Goal: Entertainment & Leisure: Consume media (video, audio)

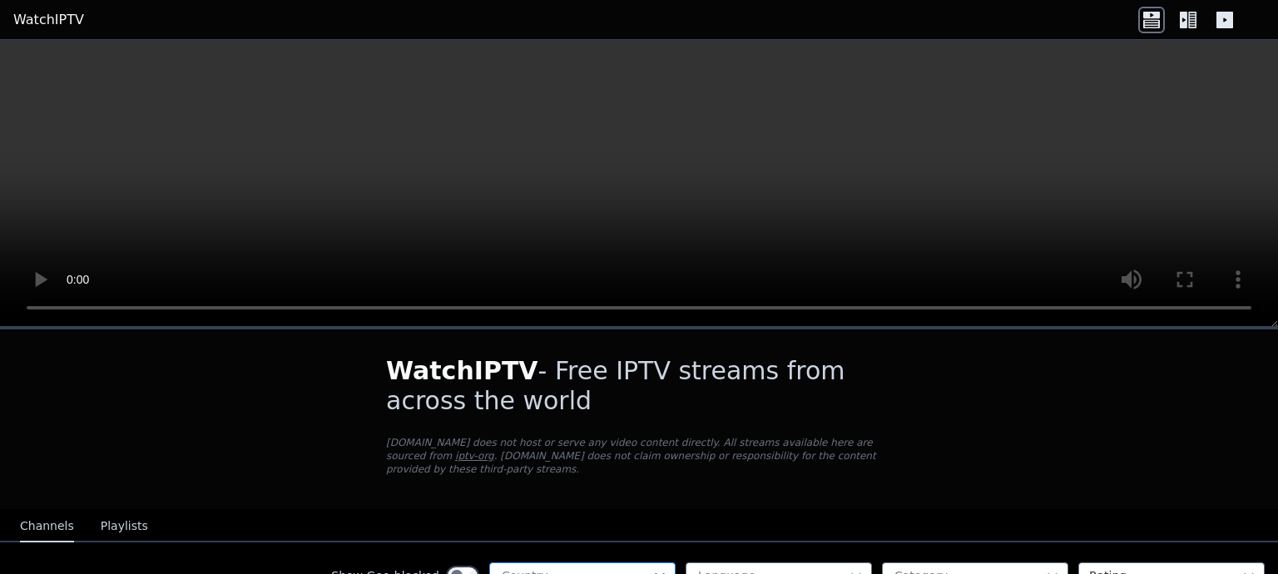
click at [658, 567] on icon at bounding box center [659, 575] width 17 height 17
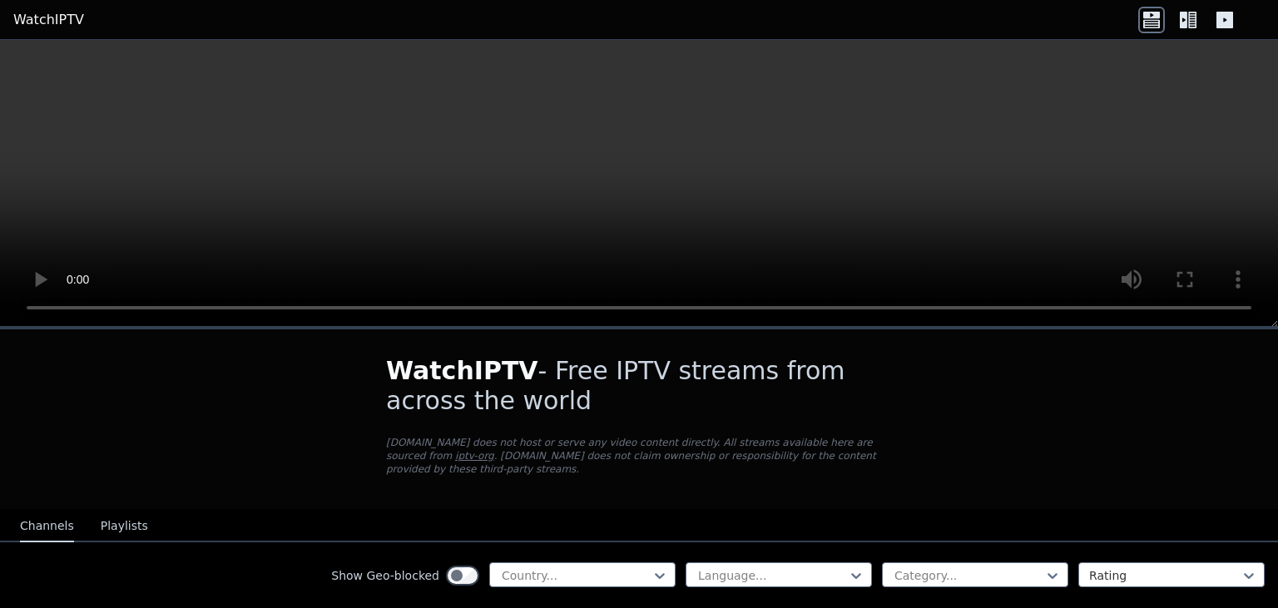
click at [1186, 25] on icon at bounding box center [1182, 20] width 7 height 17
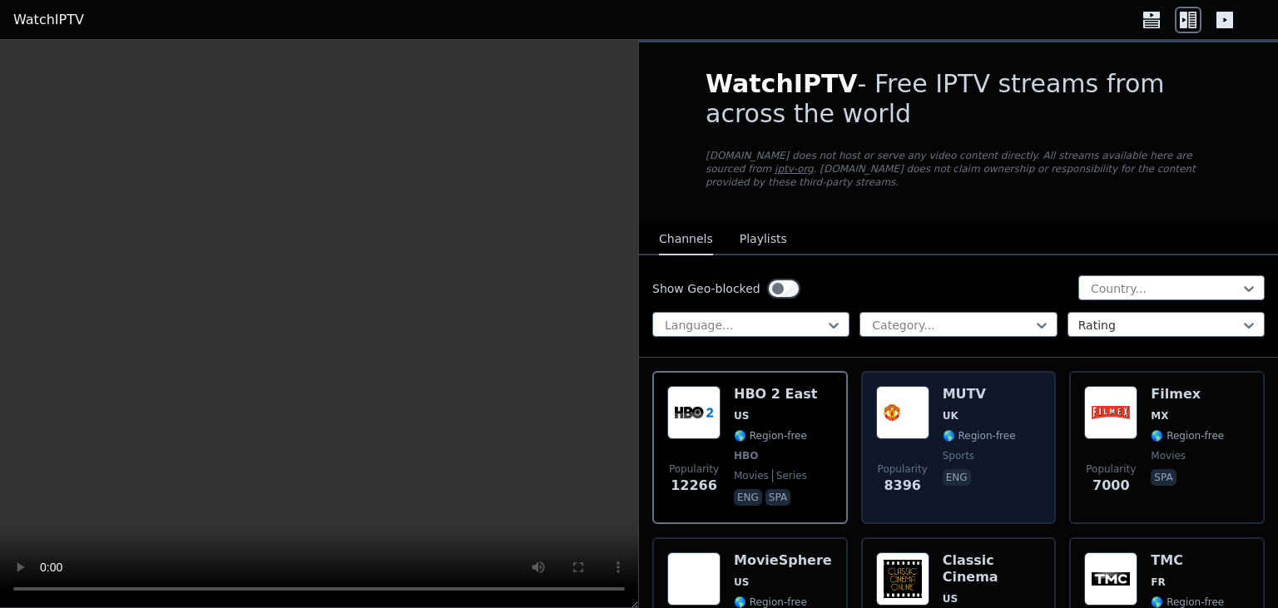
click at [986, 428] on div "MUTV UK 🌎 Region-free sports eng" at bounding box center [978, 447] width 73 height 123
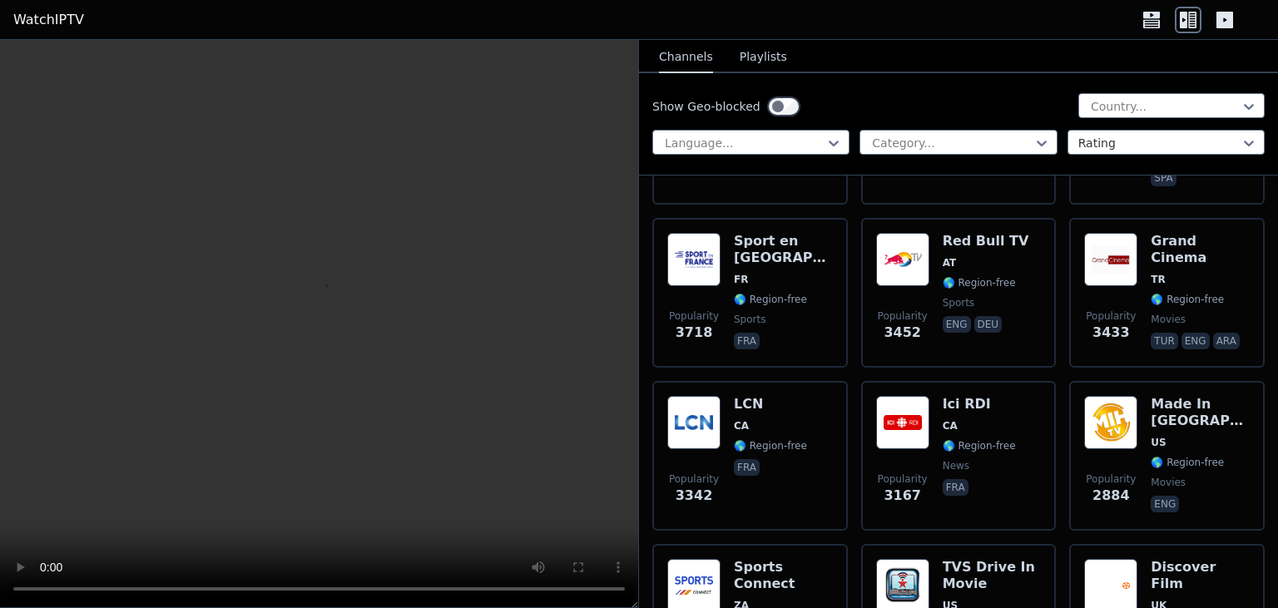
scroll to position [647, 0]
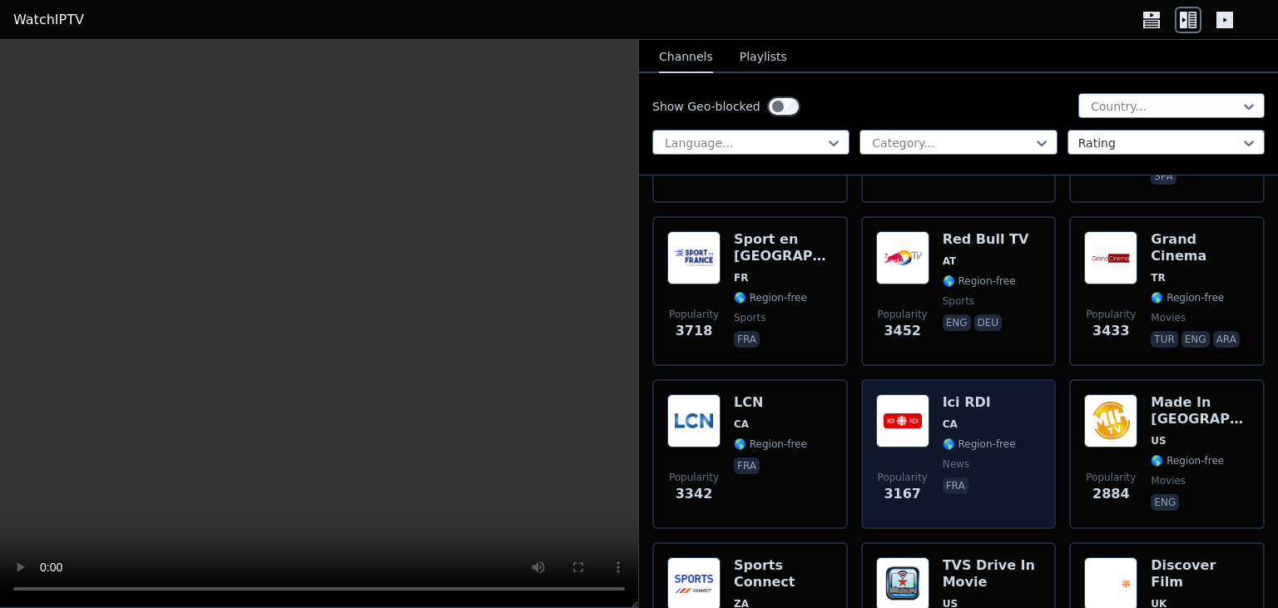
click at [994, 418] on span "CA" at bounding box center [978, 424] width 73 height 13
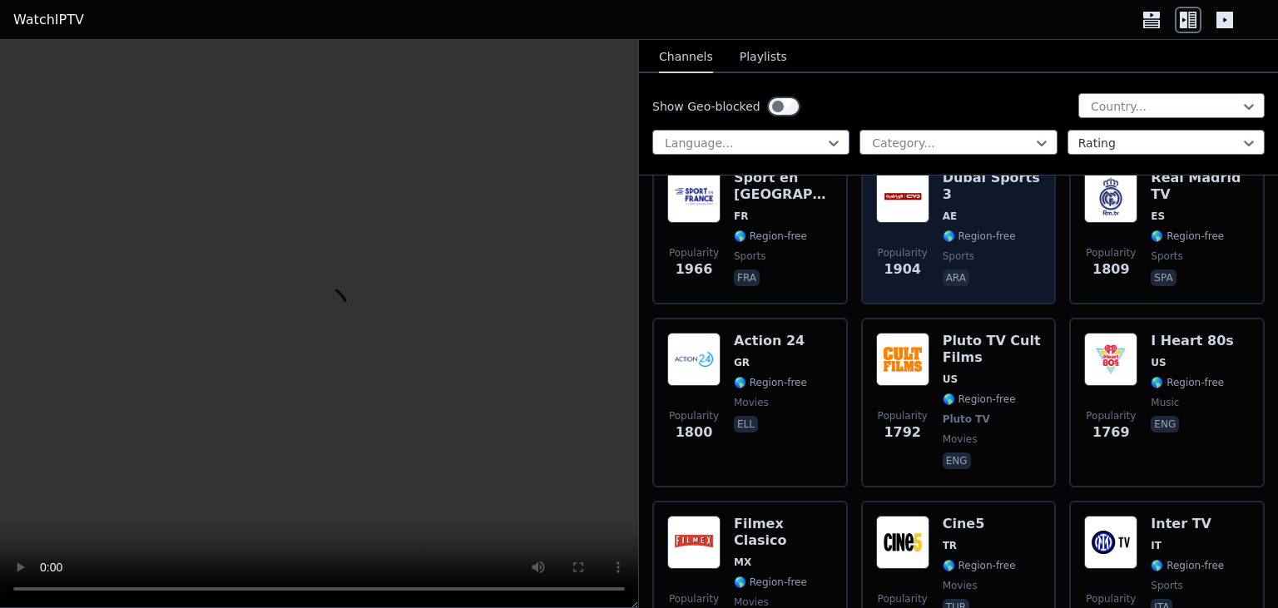
scroll to position [1855, 0]
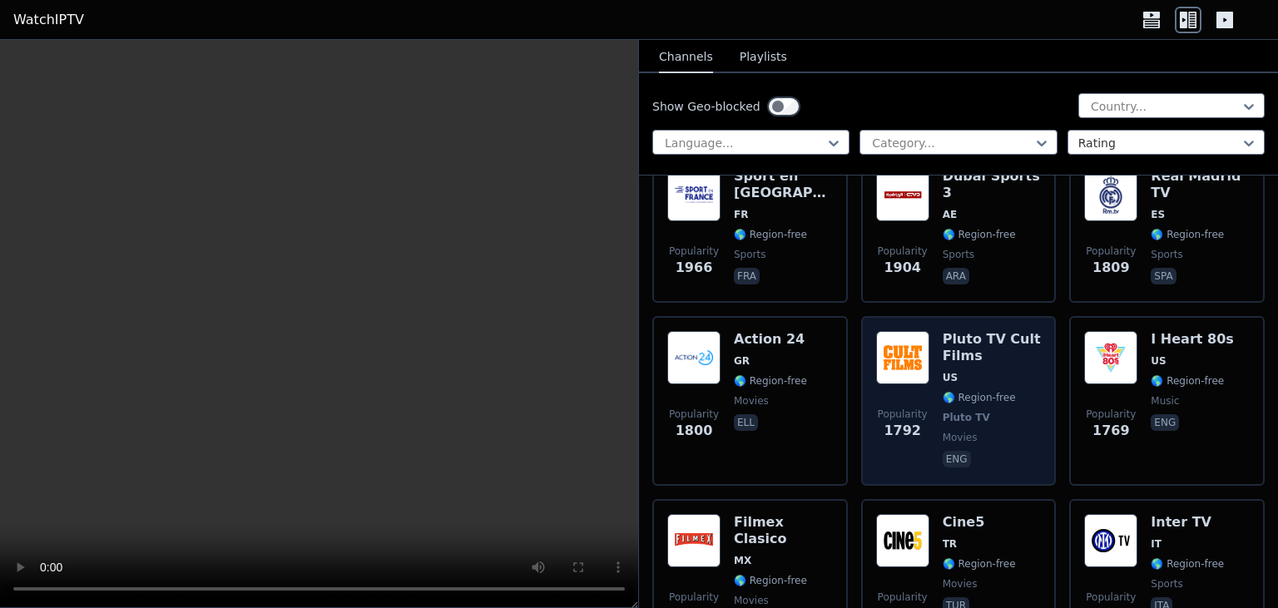
click at [988, 331] on h6 "Pluto TV Cult Films" at bounding box center [991, 347] width 99 height 33
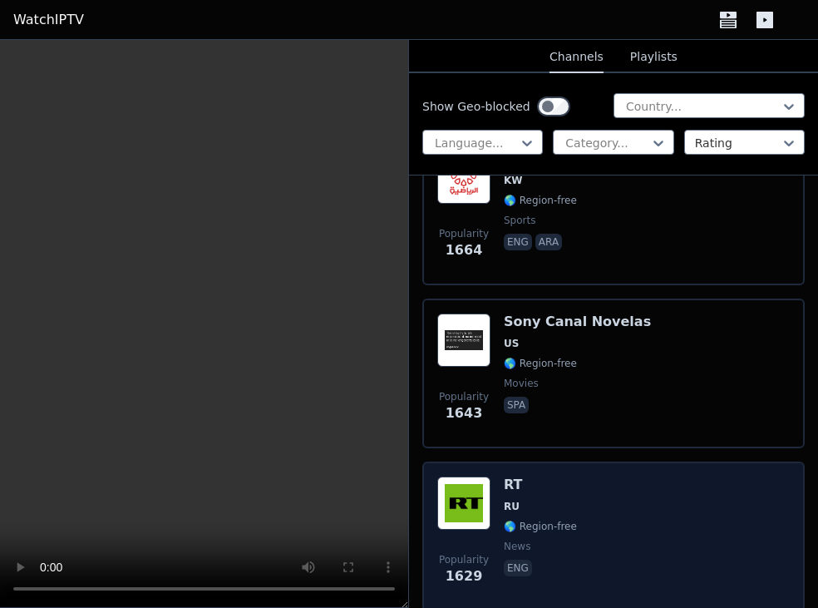
scroll to position [6683, 0]
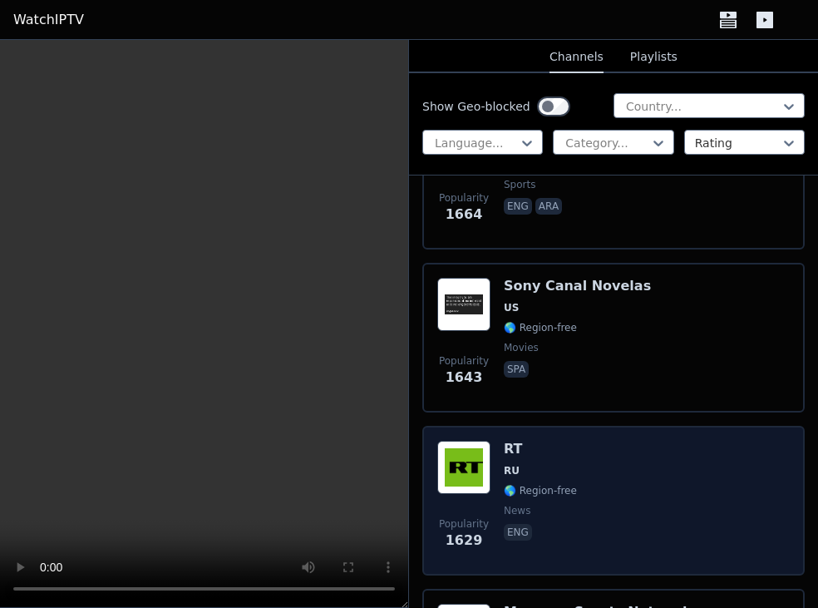
click at [624, 441] on div "Popularity 1629 RT RU 🌎 Region-free news eng" at bounding box center [614, 501] width 353 height 120
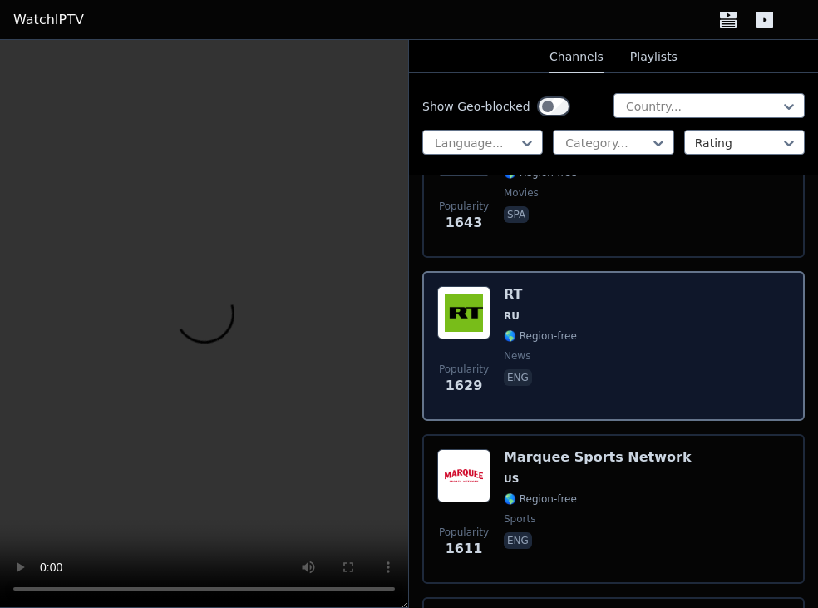
scroll to position [6842, 0]
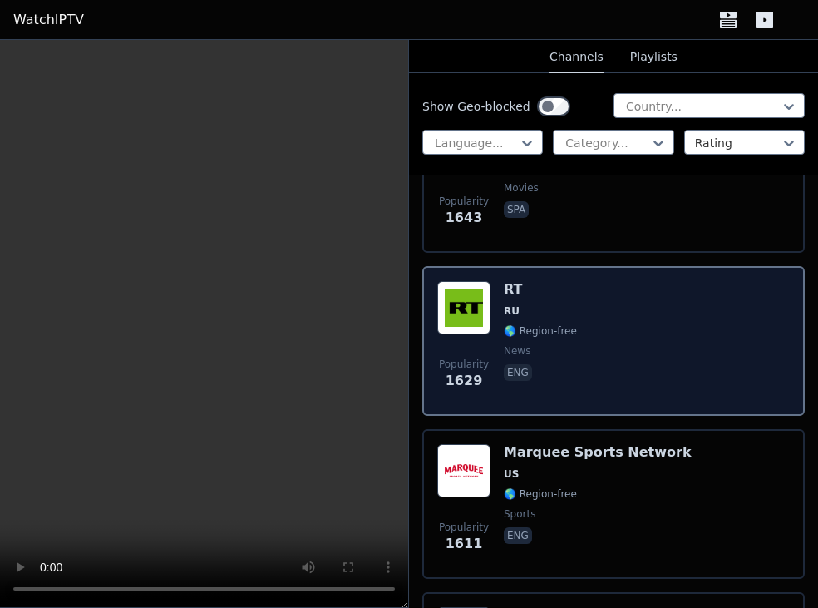
click at [640, 487] on span "🌎 Region-free" at bounding box center [598, 493] width 188 height 13
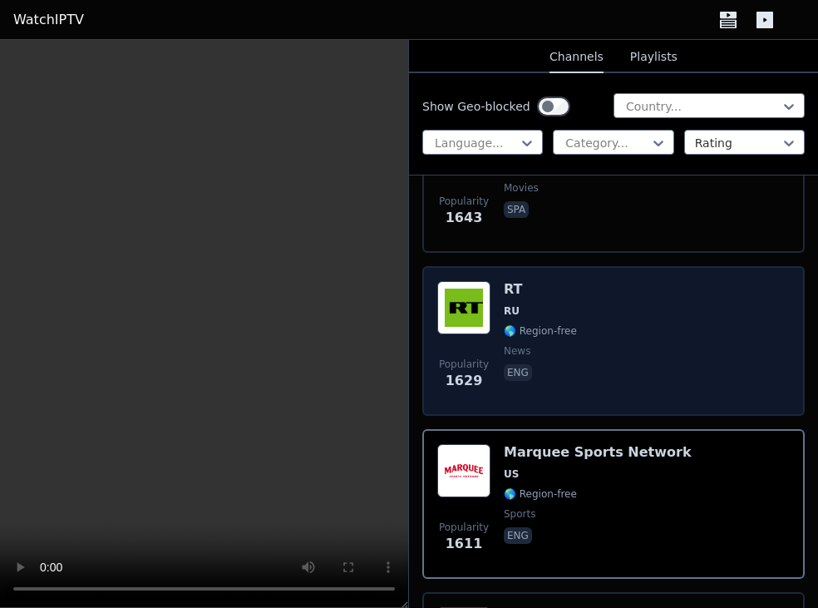
click at [681, 281] on div "Popularity 1629 RT RU 🌎 Region-free news eng" at bounding box center [614, 341] width 353 height 120
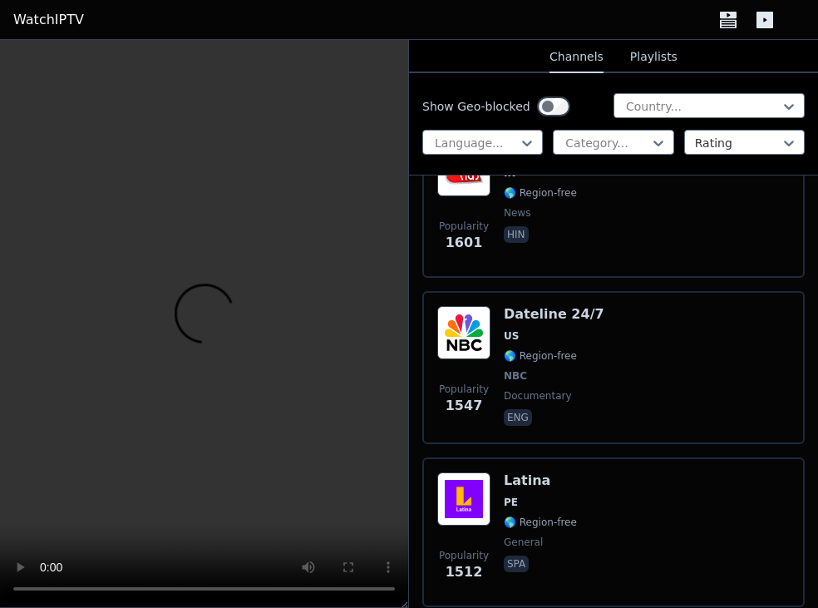
scroll to position [7632, 0]
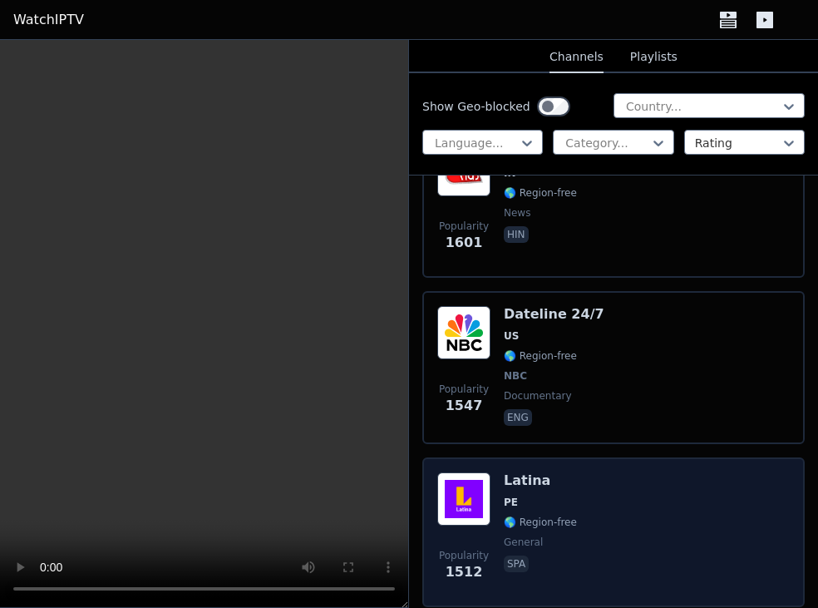
click at [597, 472] on div "Popularity 1512 Latina PE 🌎 Region-free general spa" at bounding box center [614, 532] width 353 height 120
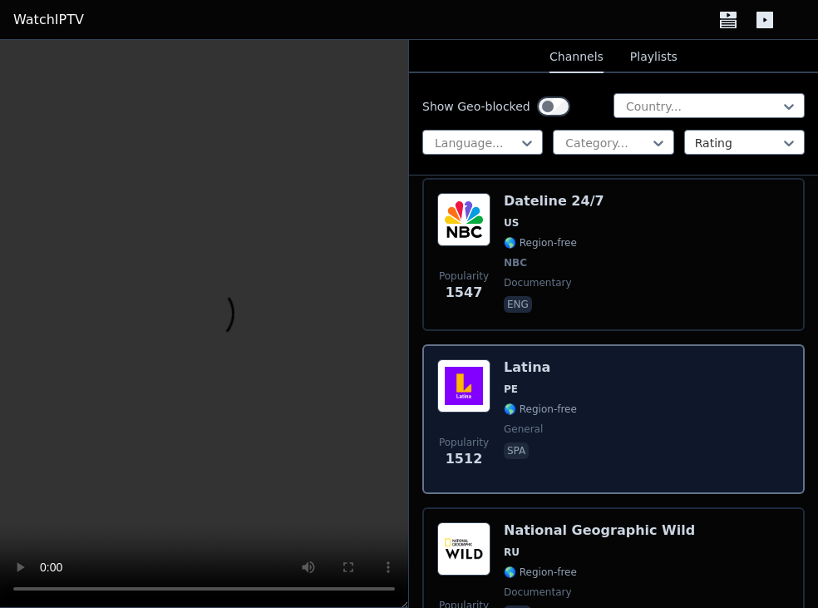
scroll to position [7748, 0]
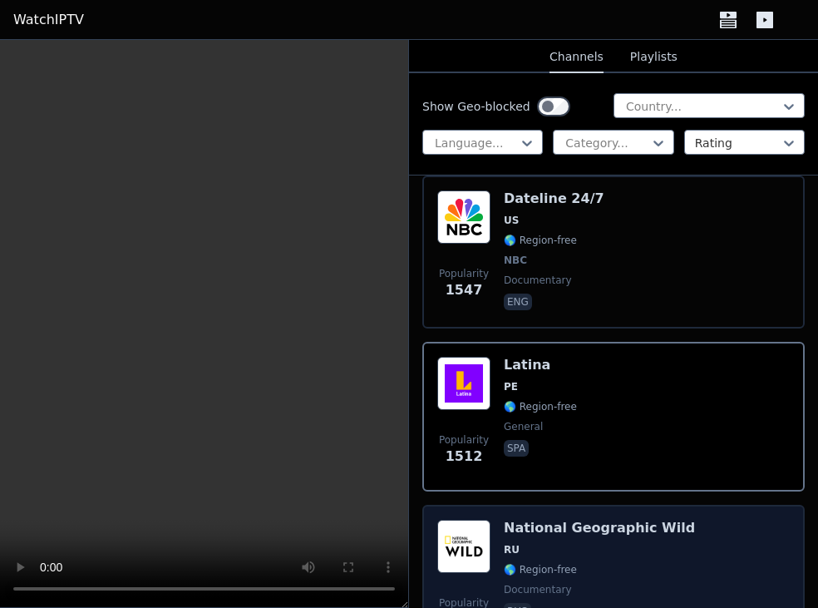
click at [641, 543] on span "RU" at bounding box center [599, 549] width 191 height 13
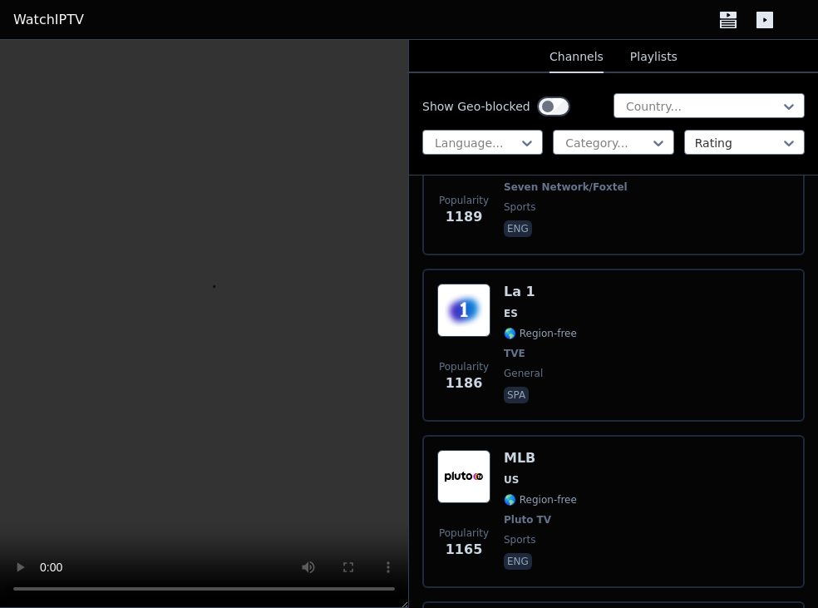
scroll to position [11104, 0]
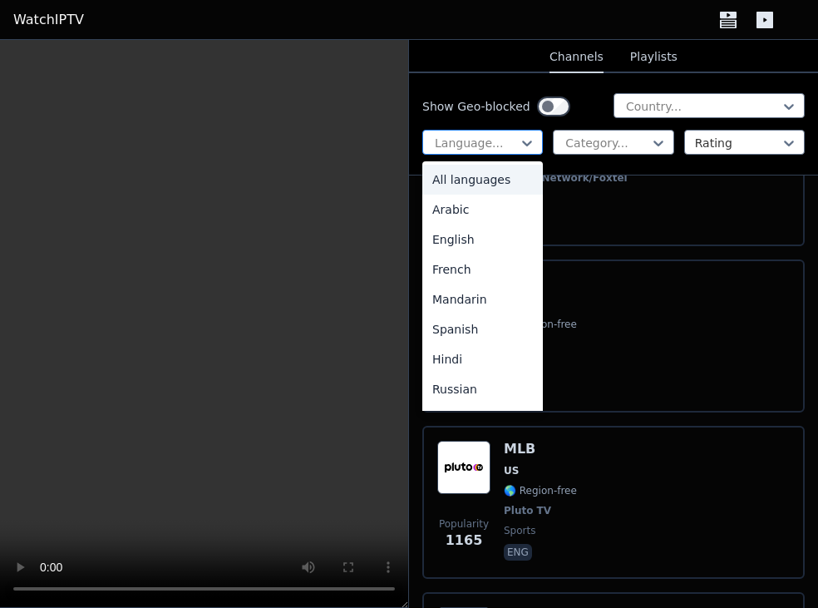
click at [518, 141] on div at bounding box center [476, 143] width 86 height 17
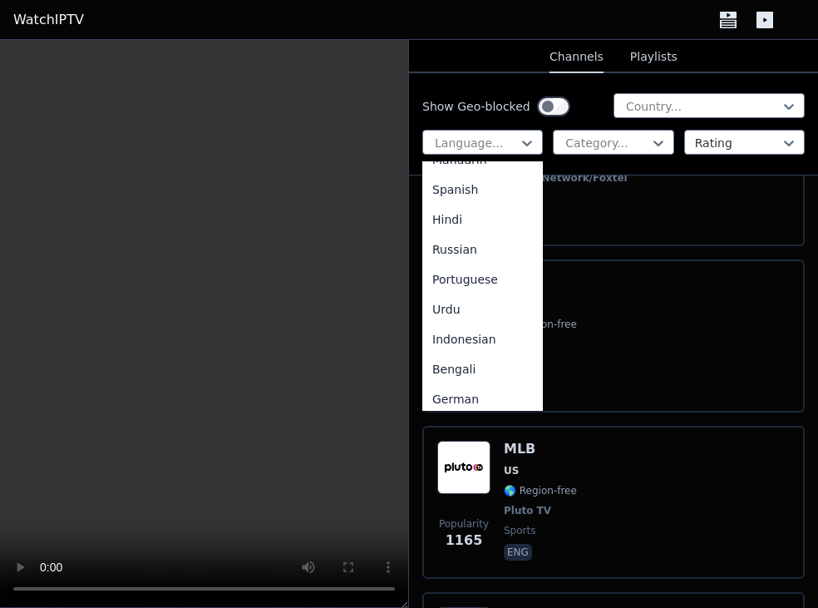
scroll to position [144, 0]
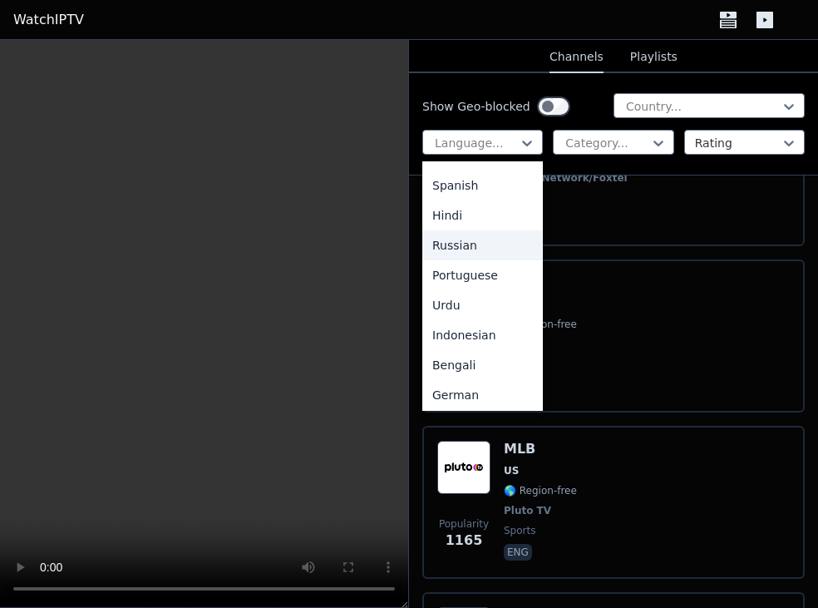
click at [469, 251] on div "Russian" at bounding box center [483, 245] width 121 height 30
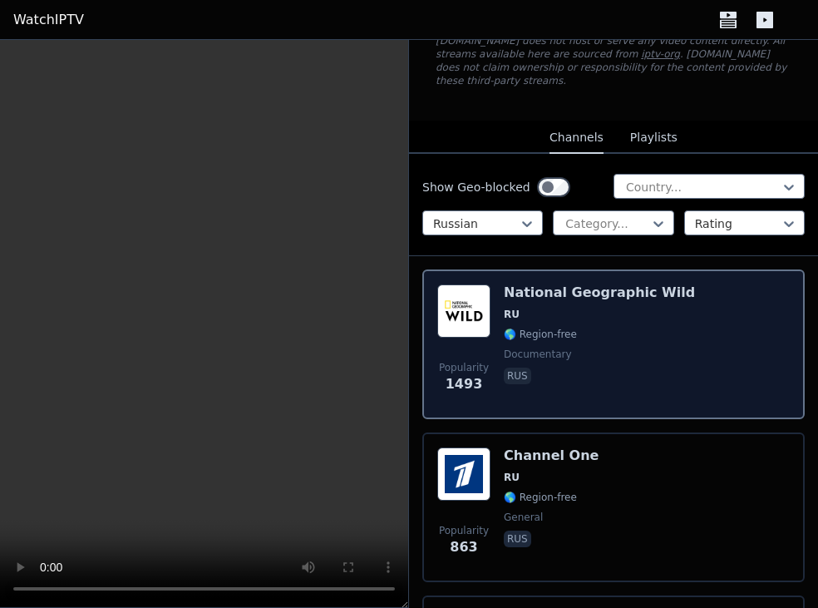
scroll to position [153, 0]
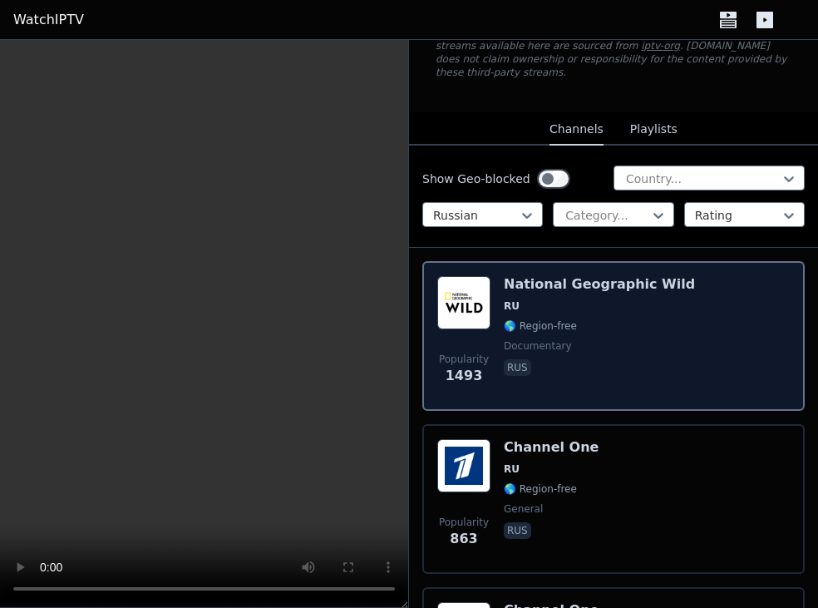
click at [629, 339] on span "documentary" at bounding box center [599, 345] width 191 height 13
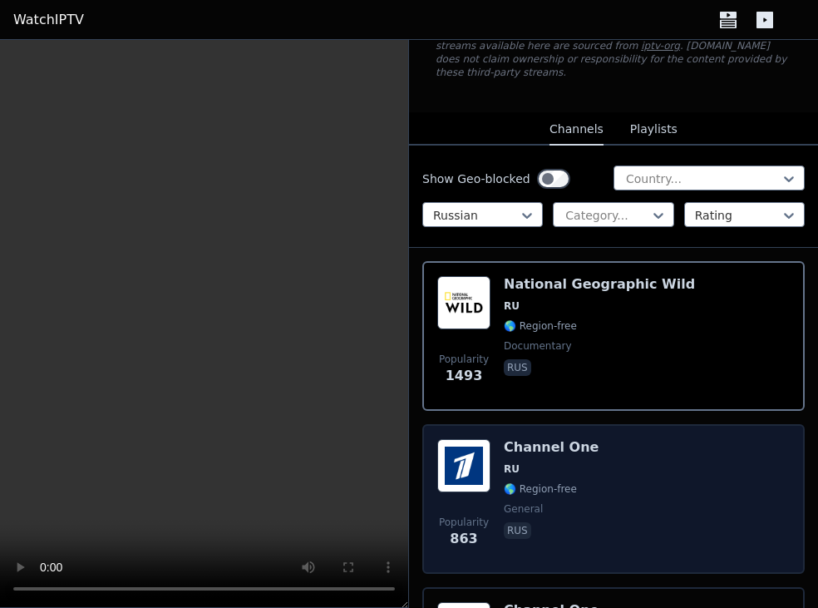
click at [591, 444] on div "Popularity 863 Channel One RU 🌎 Region-free general [DEMOGRAPHIC_DATA]" at bounding box center [614, 499] width 353 height 120
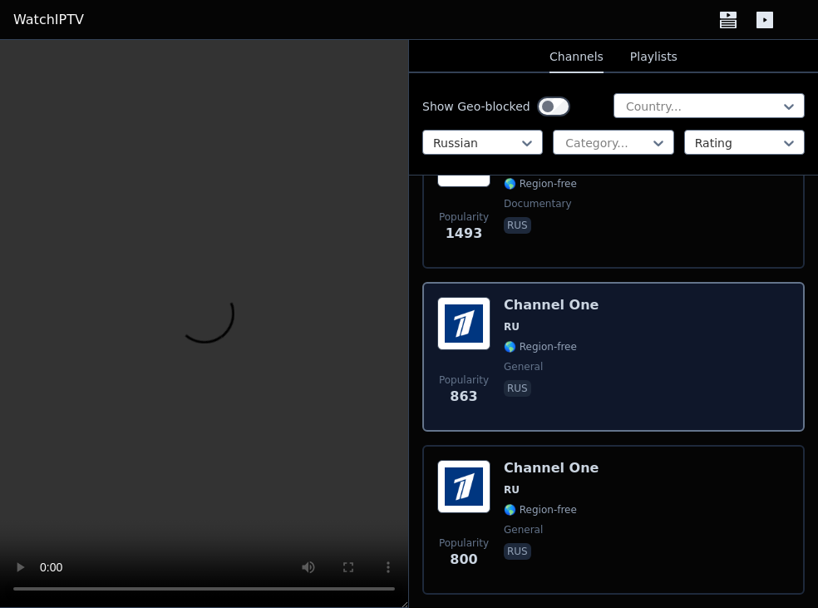
scroll to position [296, 0]
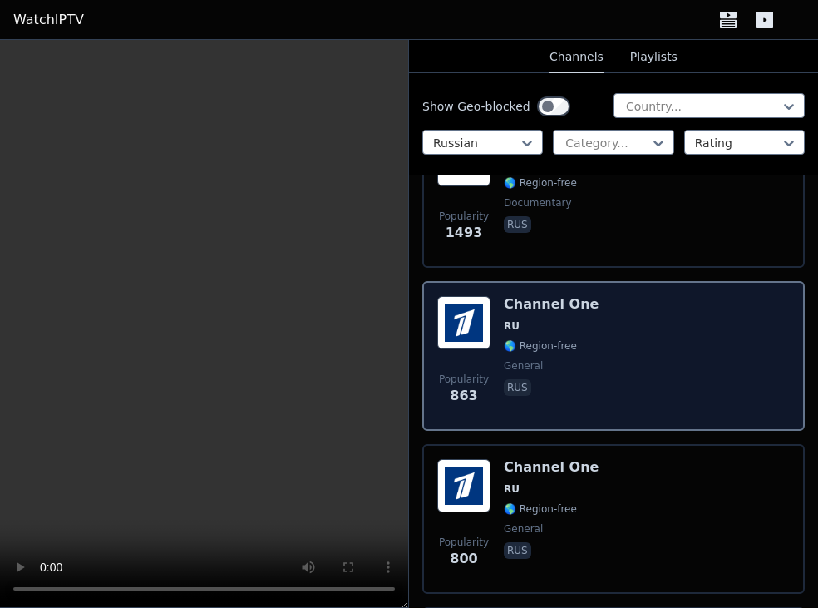
click at [647, 326] on div "Popularity 863 Channel One RU 🌎 Region-free general [DEMOGRAPHIC_DATA]" at bounding box center [614, 356] width 353 height 120
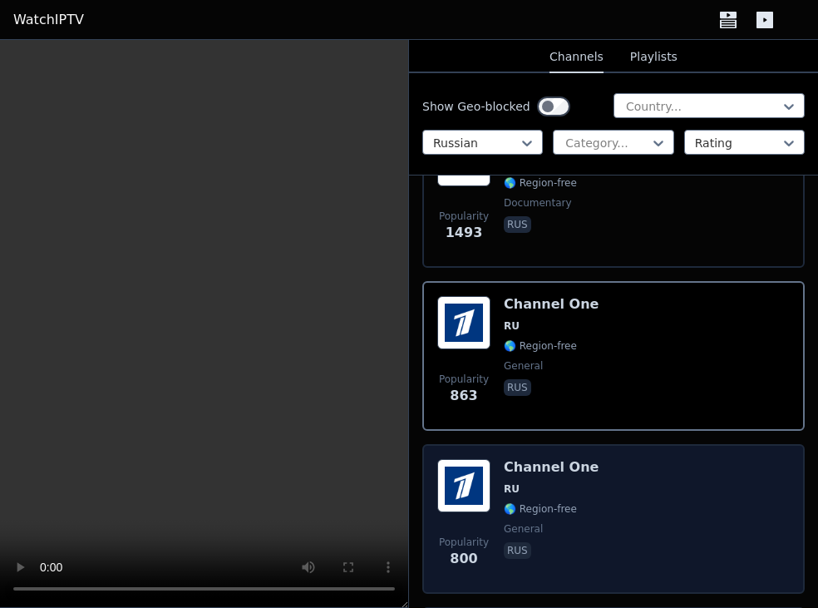
click at [640, 459] on div "Popularity 800 Channel One RU 🌎 Region-free general [DEMOGRAPHIC_DATA]" at bounding box center [614, 519] width 353 height 120
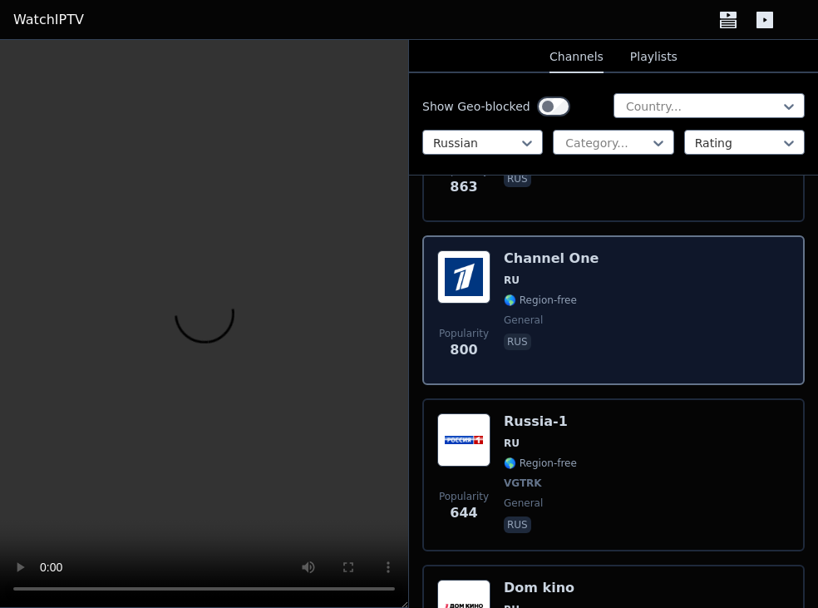
scroll to position [515, 0]
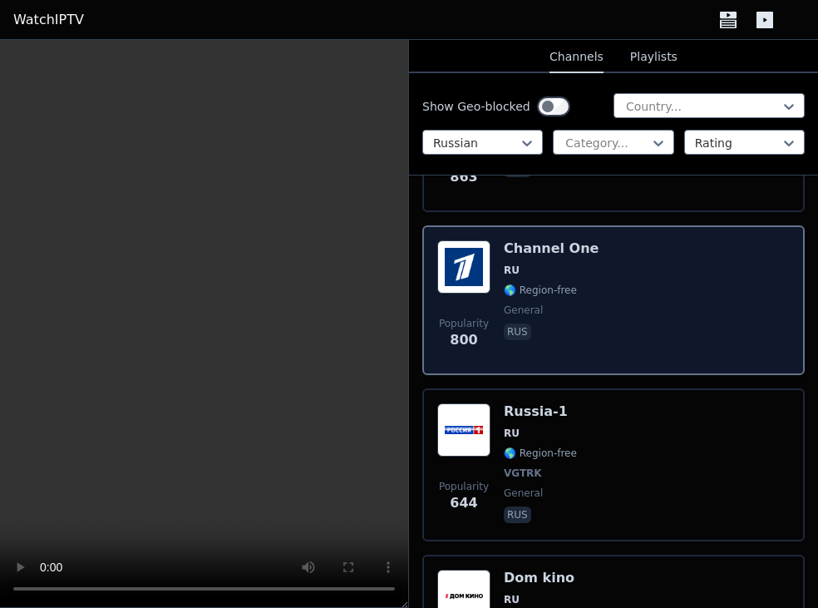
click at [640, 452] on div "Popularity 644 [GEOGRAPHIC_DATA]-1 RU 🌎 Region-free VGTRK general [DEMOGRAPHIC_…" at bounding box center [614, 464] width 353 height 123
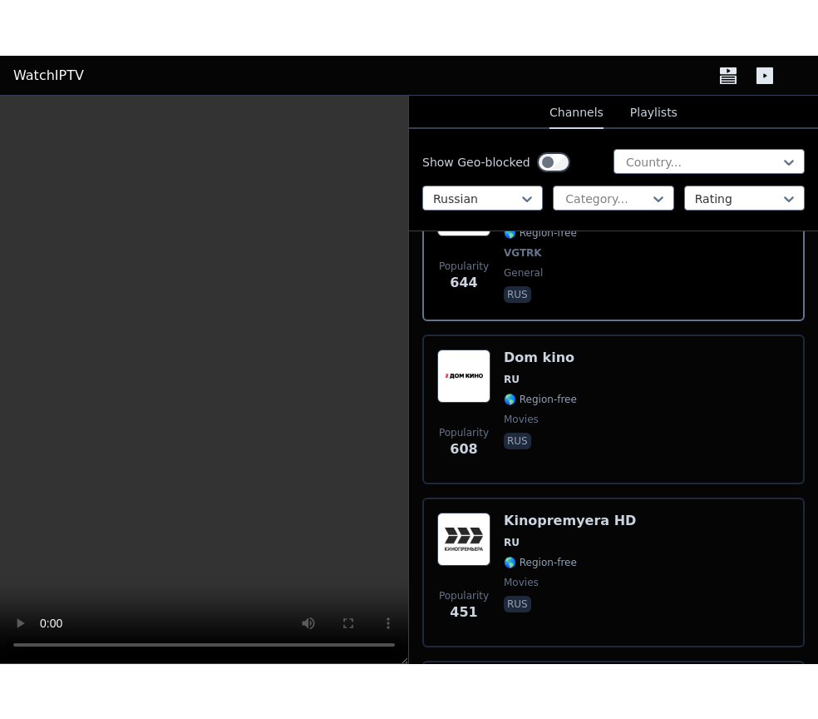
scroll to position [793, 0]
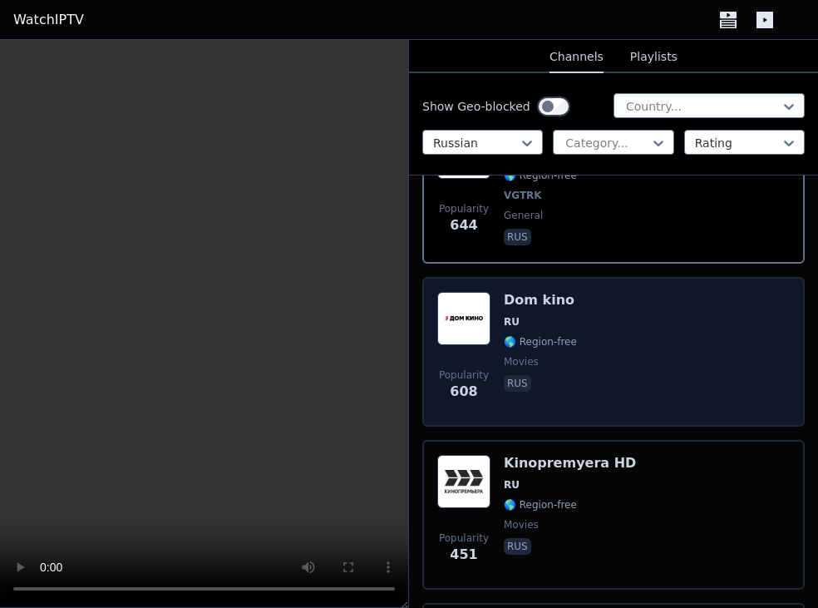
click at [666, 339] on div "Popularity 608 Dom kino RU 🌎 Region-free movies rus" at bounding box center [614, 352] width 353 height 120
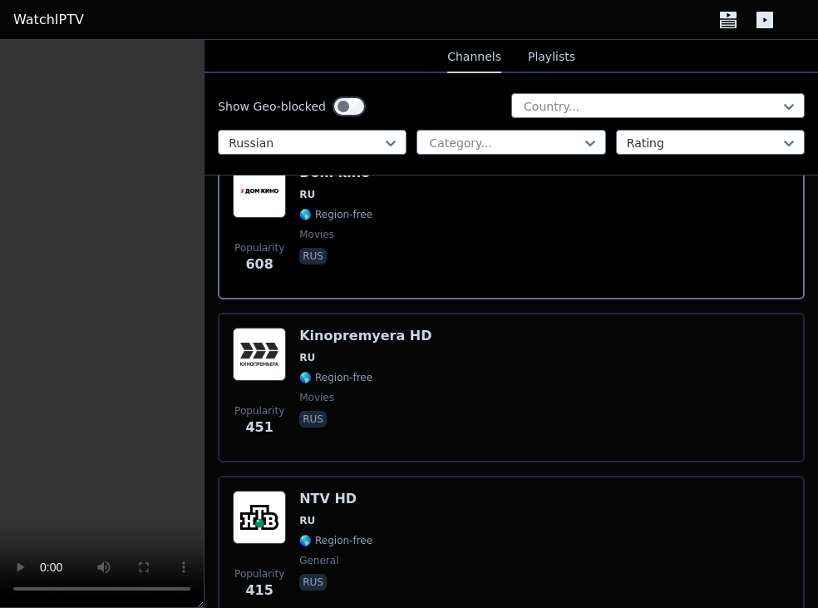
scroll to position [878, 0]
click at [420, 403] on div "Popularity 451 Kinopremyera HD RU 🌎 Region-free movies rus" at bounding box center [511, 387] width 557 height 120
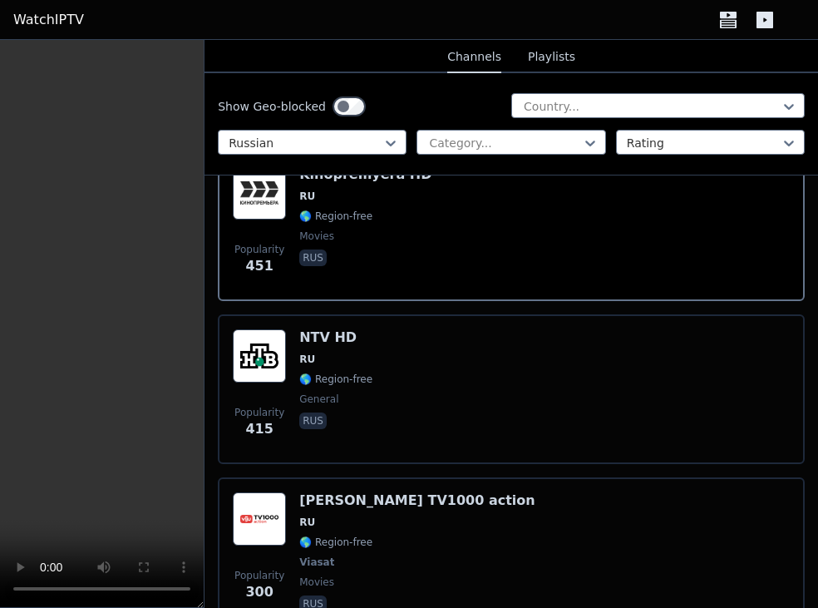
scroll to position [1053, 0]
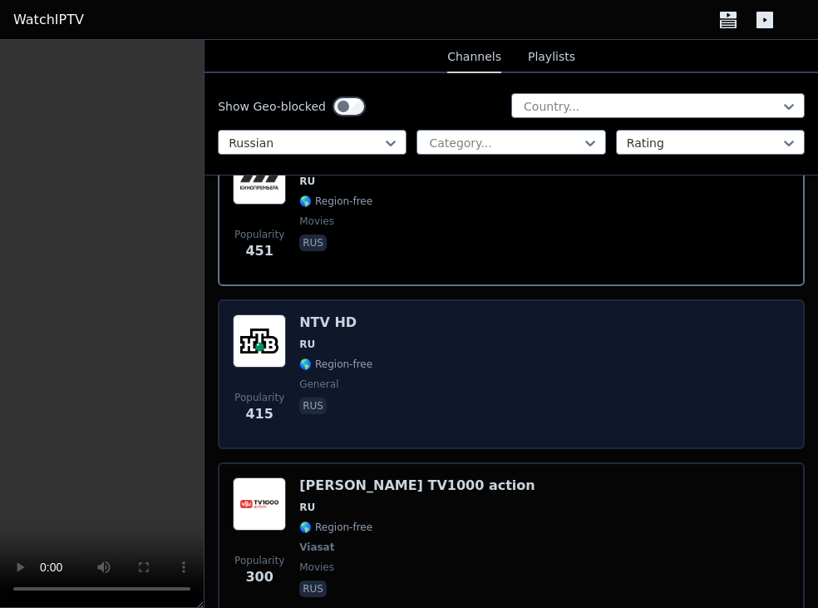
click at [431, 319] on div "Popularity 415 NTV HD RU 🌎 Region-free general [DEMOGRAPHIC_DATA]" at bounding box center [511, 374] width 557 height 120
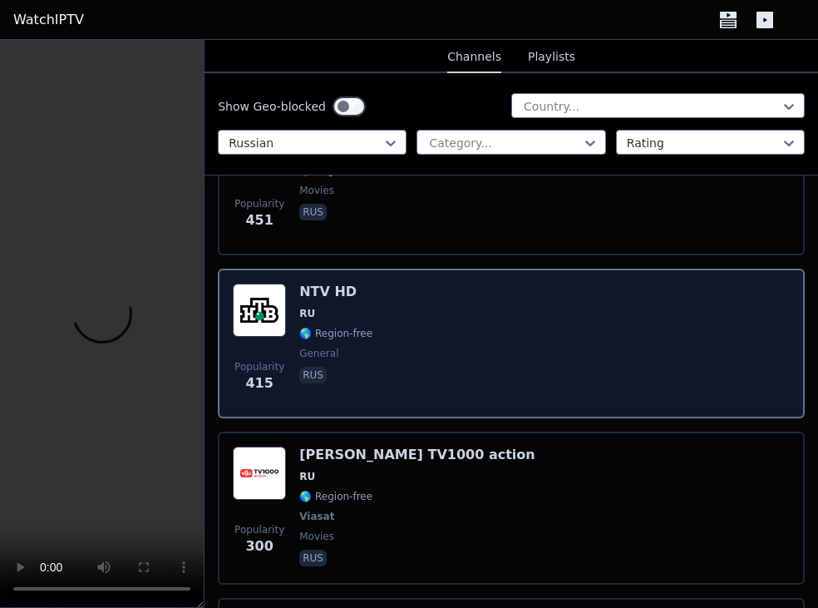
scroll to position [1105, 0]
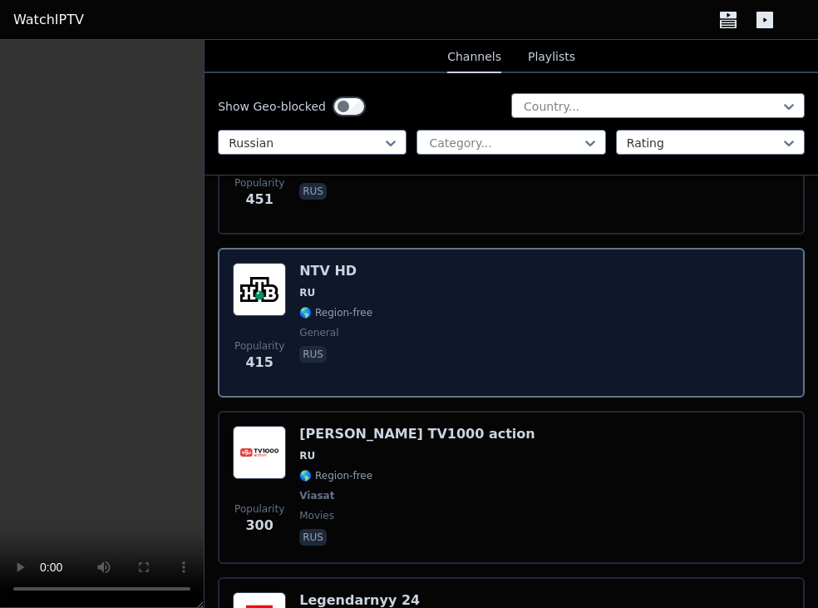
click at [431, 319] on div "Popularity 415 NTV HD RU 🌎 Region-free general [DEMOGRAPHIC_DATA]" at bounding box center [511, 323] width 557 height 120
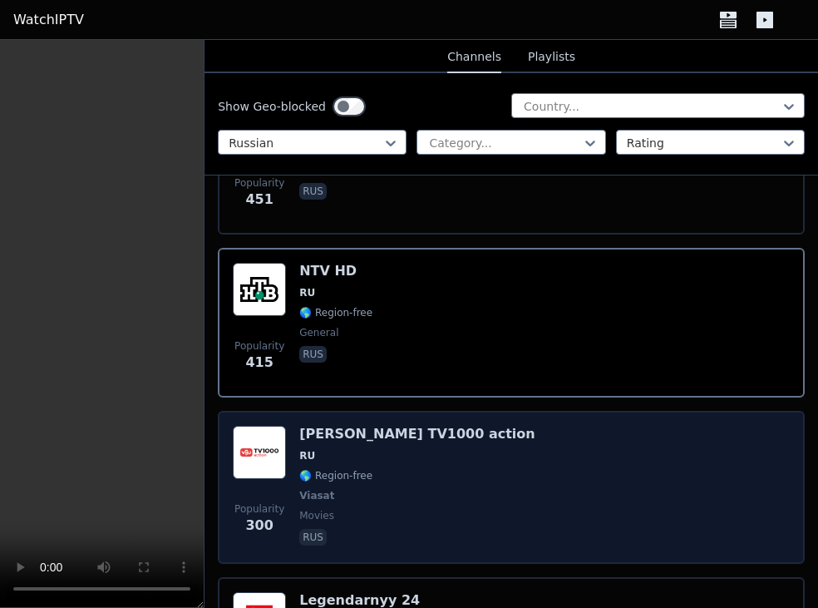
click at [588, 439] on div "Popularity 300 [PERSON_NAME] TV1000 action RU 🌎 Region-free Viasat movies rus" at bounding box center [511, 487] width 557 height 123
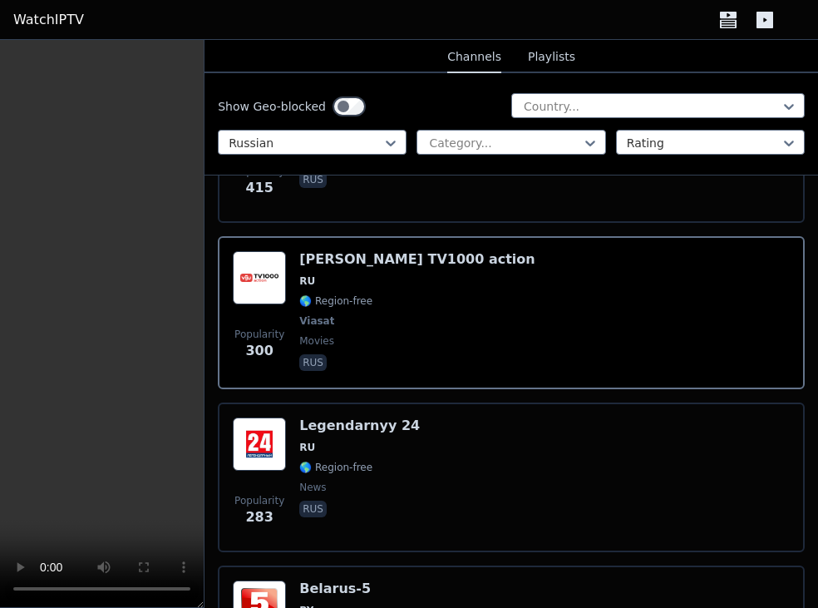
scroll to position [1292, 0]
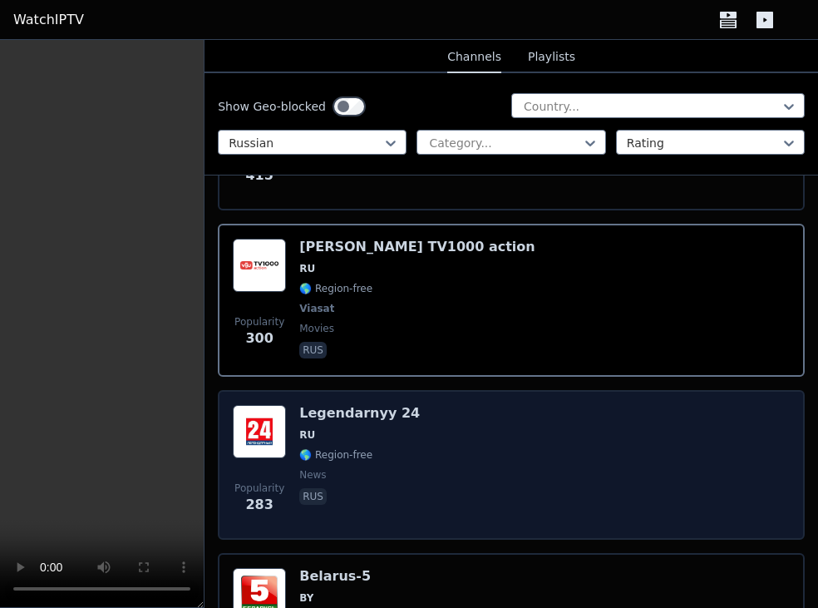
click at [451, 431] on div "Popularity 283 Legendarnyy 24 RU 🌎 Region-free news rus" at bounding box center [511, 465] width 557 height 120
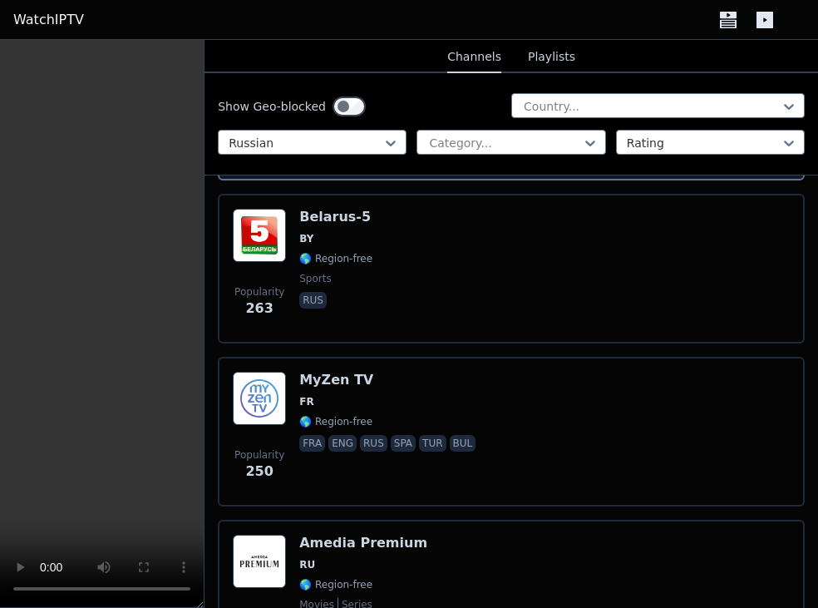
scroll to position [1661, 0]
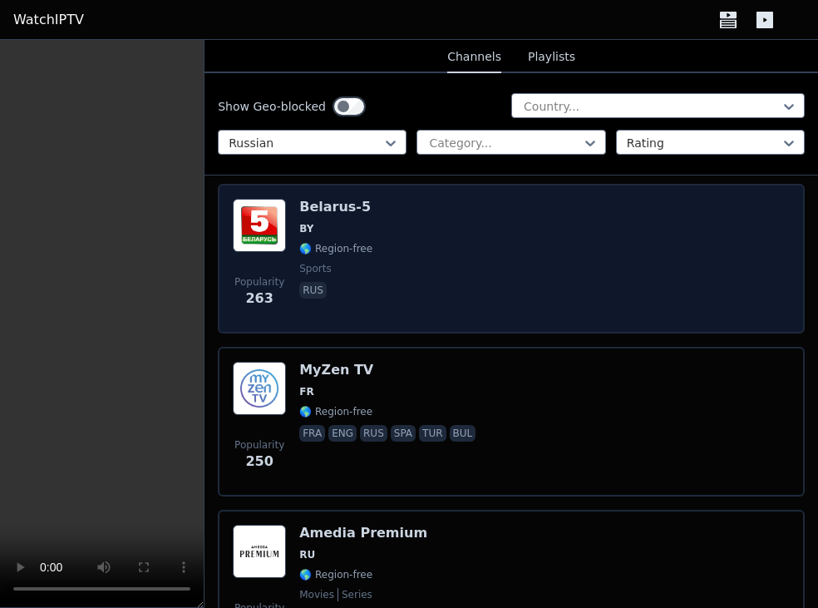
click at [478, 282] on div "Popularity 263 [GEOGRAPHIC_DATA]-5 BY 🌎 Region-free sports rus" at bounding box center [511, 259] width 557 height 120
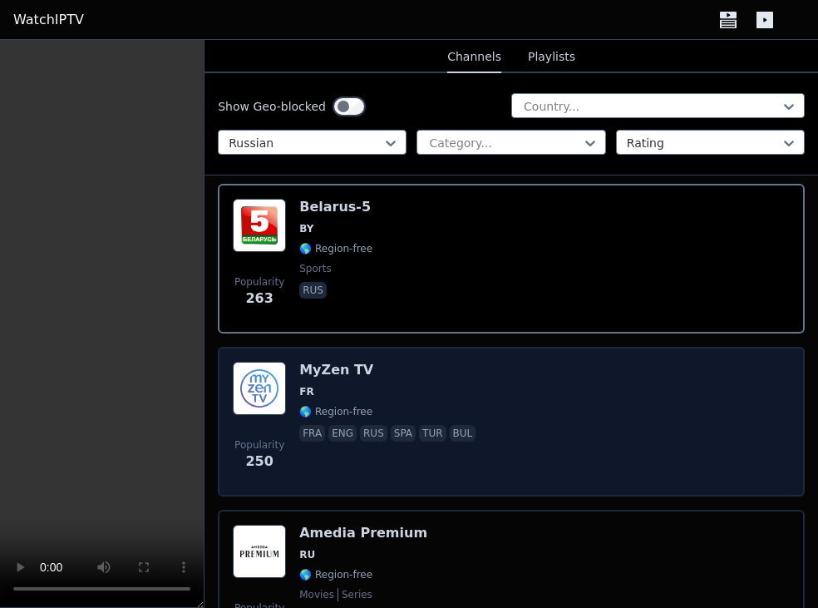
click at [535, 375] on div "Popularity 250 MyZen TV FR 🌎 Region-free fra eng rus spa tur bul" at bounding box center [511, 422] width 557 height 120
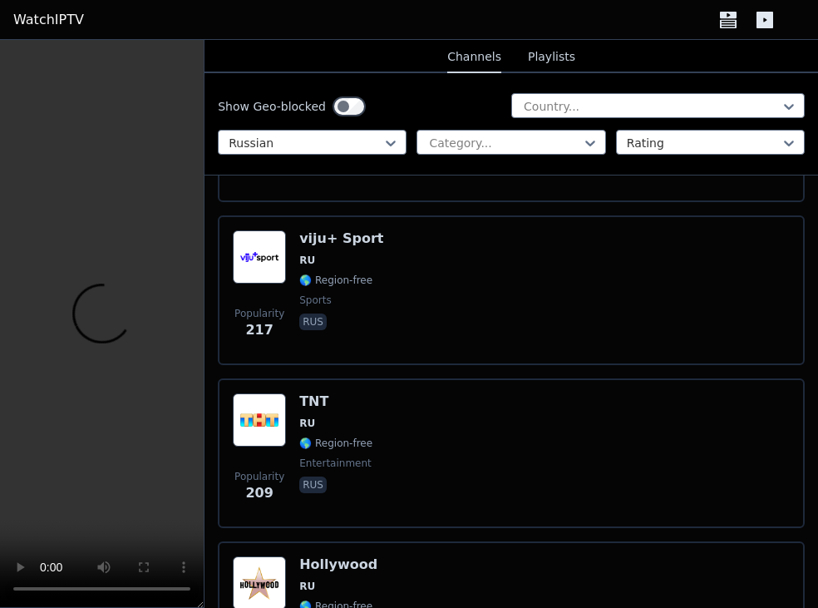
scroll to position [2316, 0]
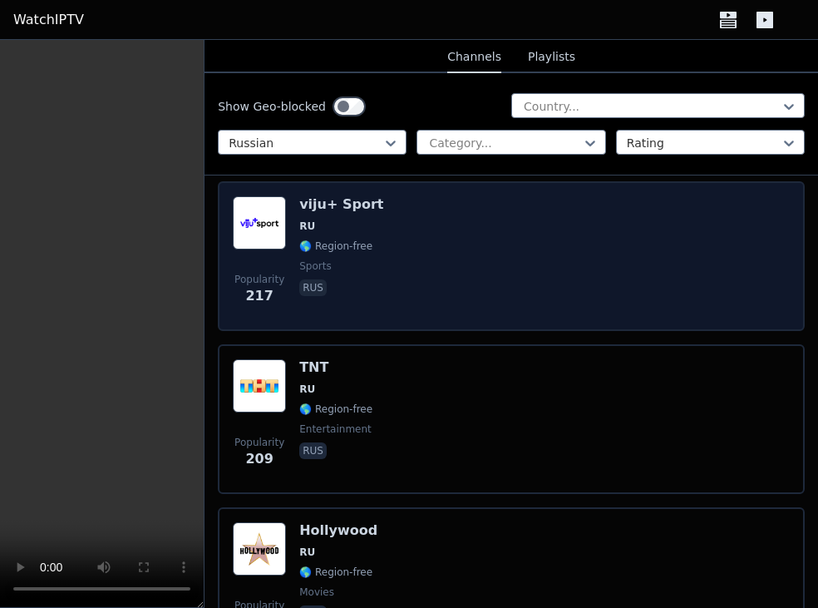
click at [484, 277] on div "Popularity 217 viju+ Sport RU 🌎 Region-free sports rus" at bounding box center [511, 256] width 557 height 120
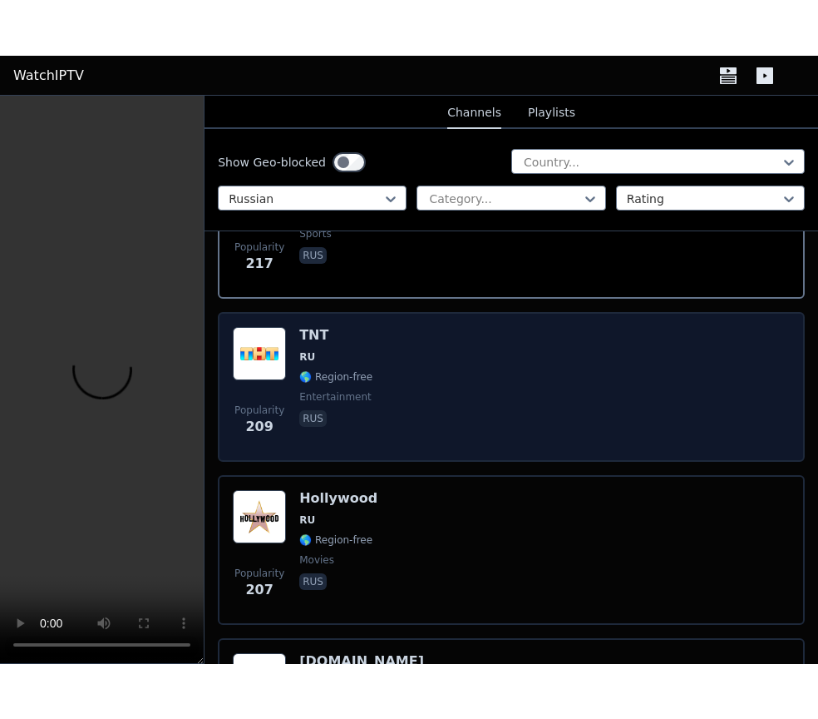
scroll to position [2422, 0]
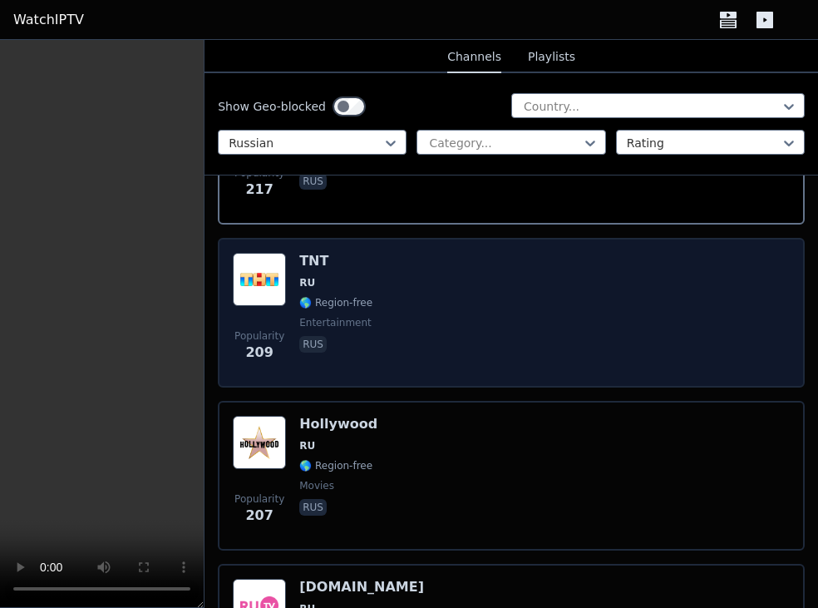
click at [541, 338] on div "Popularity 209 TNT RU 🌎 Region-free entertainment rus" at bounding box center [511, 313] width 557 height 120
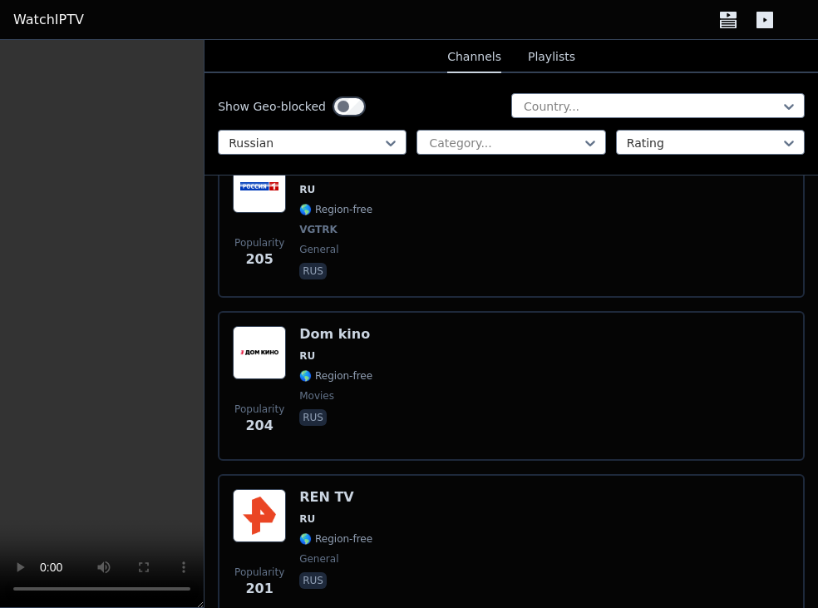
scroll to position [3024, 0]
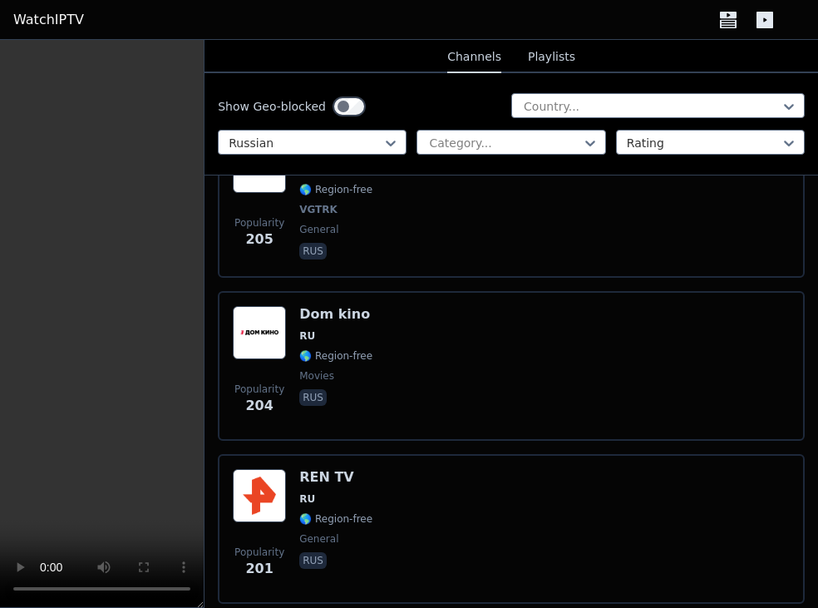
click at [534, 62] on button "Playlists" at bounding box center [551, 58] width 47 height 32
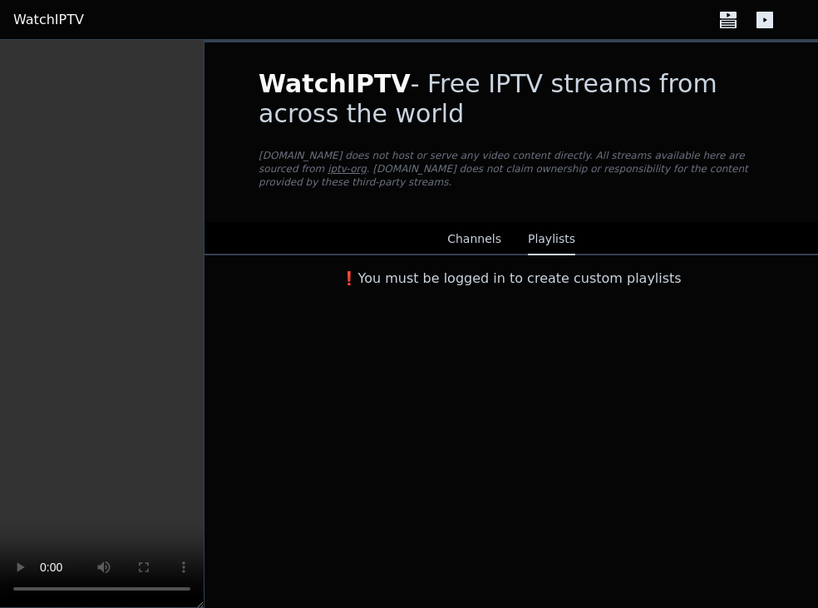
click at [484, 225] on button "Channels" at bounding box center [474, 240] width 54 height 32
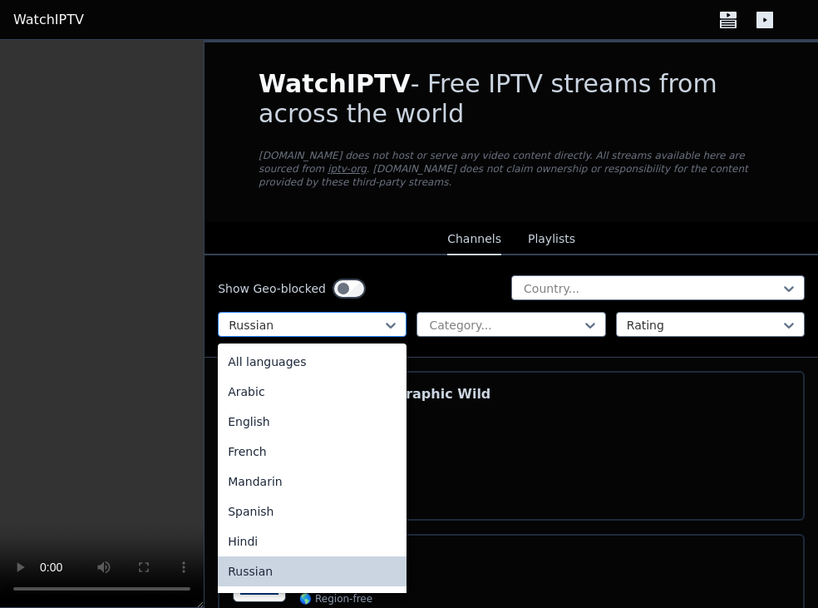
click at [400, 312] on div "Russian" at bounding box center [312, 324] width 189 height 25
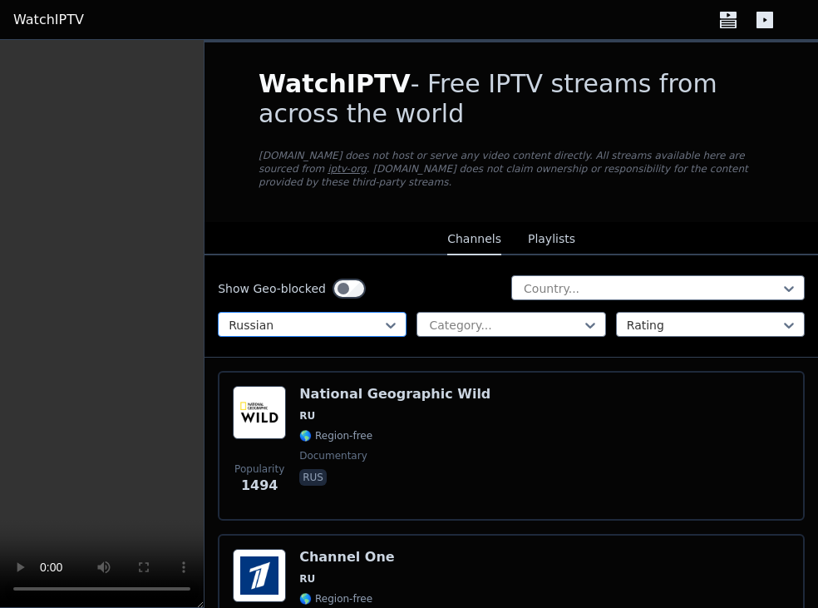
click at [400, 312] on div "Russian" at bounding box center [312, 324] width 189 height 25
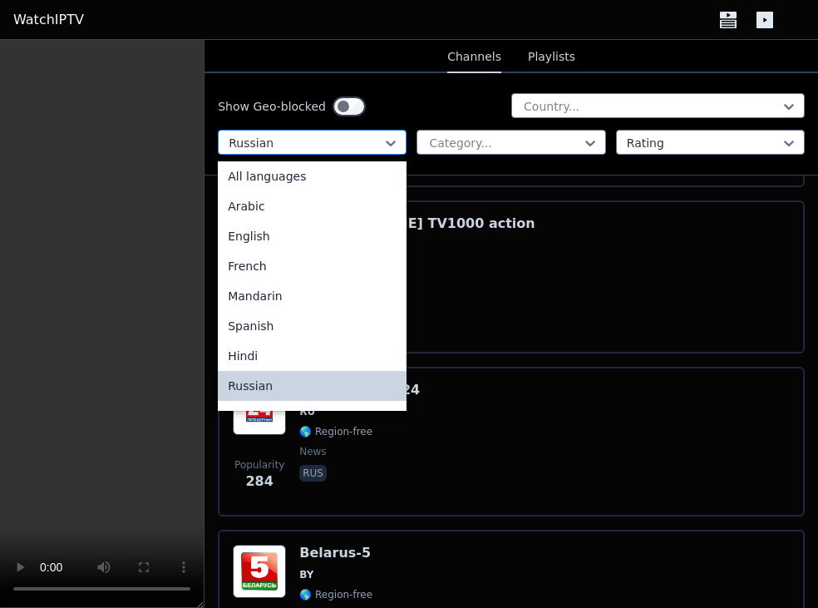
click at [383, 147] on div at bounding box center [306, 143] width 154 height 17
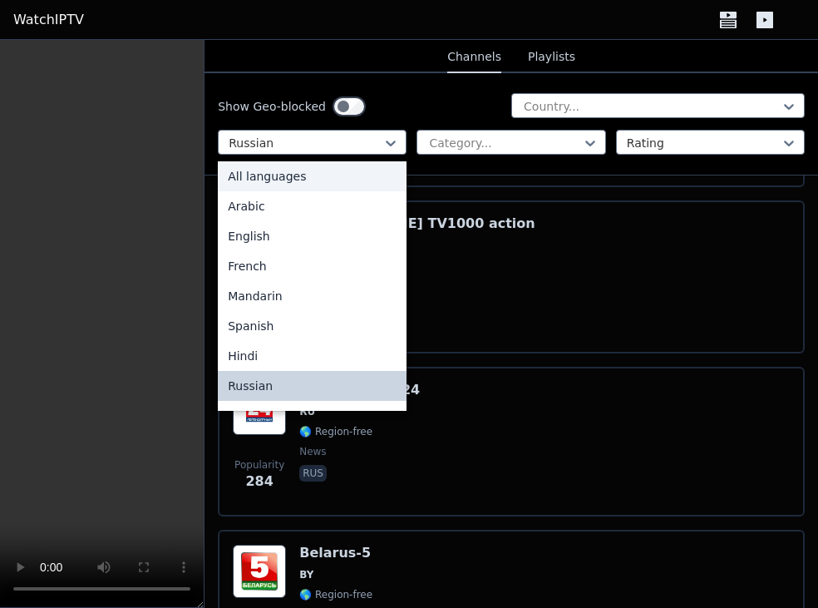
click at [309, 185] on div "All languages" at bounding box center [312, 176] width 189 height 30
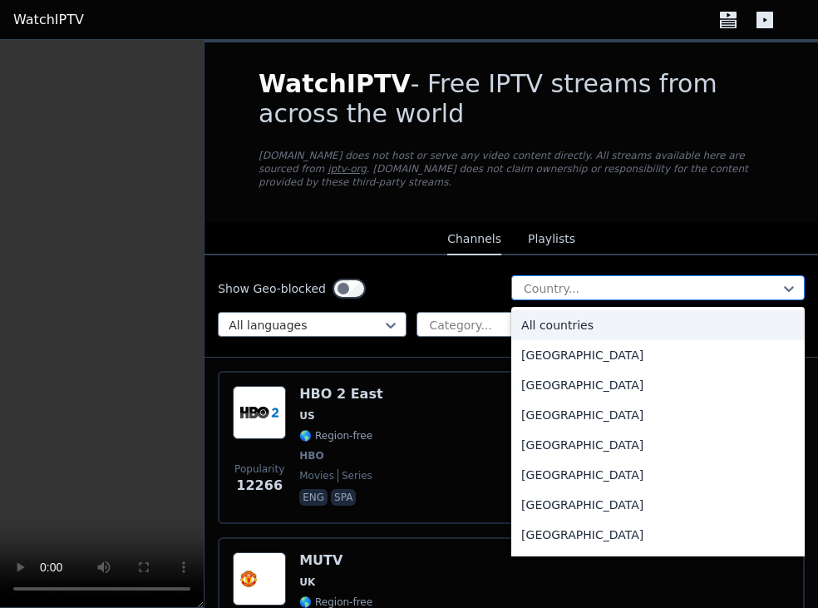
click at [557, 280] on div at bounding box center [651, 288] width 259 height 17
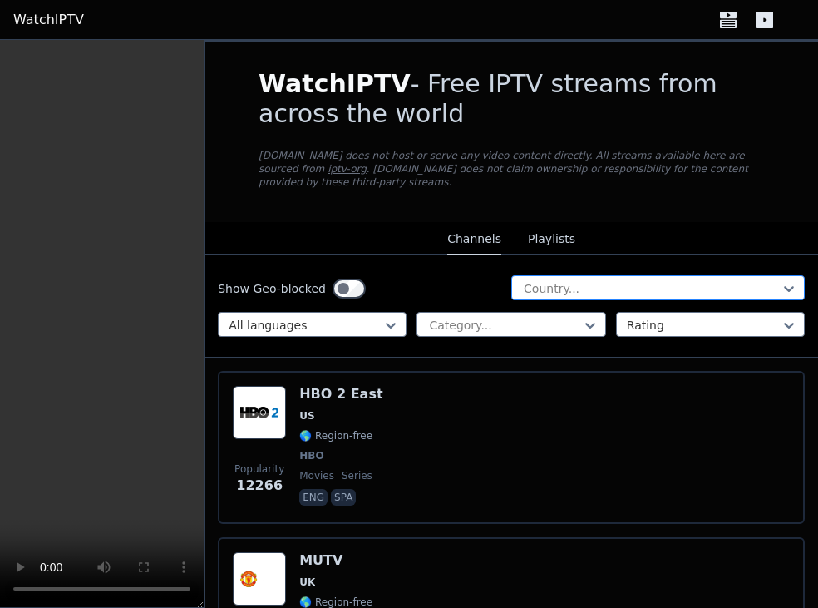
click at [557, 280] on div at bounding box center [651, 288] width 259 height 17
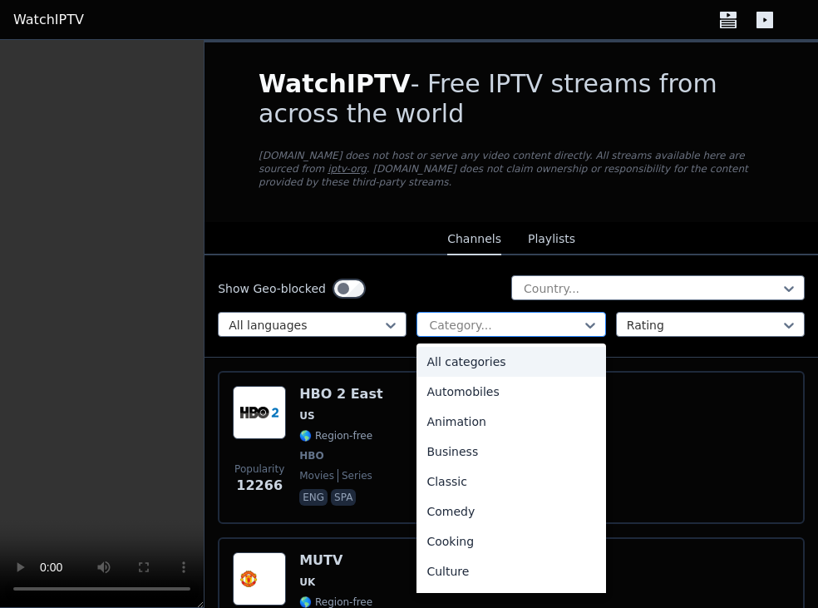
click at [504, 312] on div "Category..." at bounding box center [511, 324] width 189 height 25
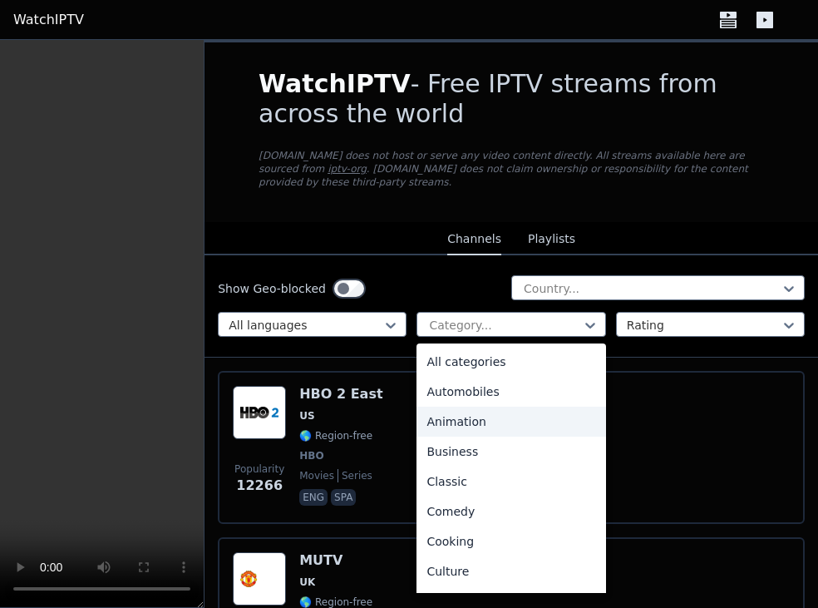
click at [482, 416] on div "Animation" at bounding box center [511, 422] width 189 height 30
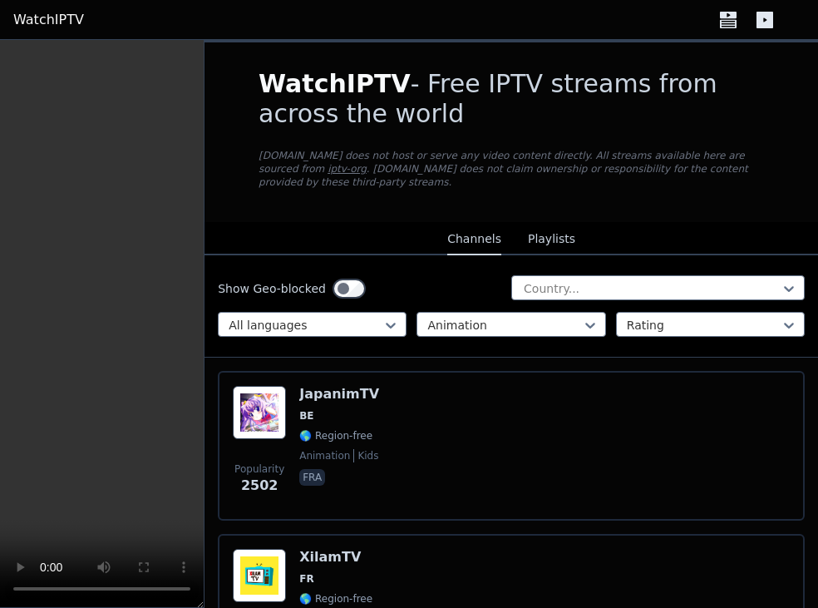
click at [482, 416] on div "Popularity 2502 JapanimTV BE 🌎 Region-free animation kids fra" at bounding box center [511, 446] width 557 height 120
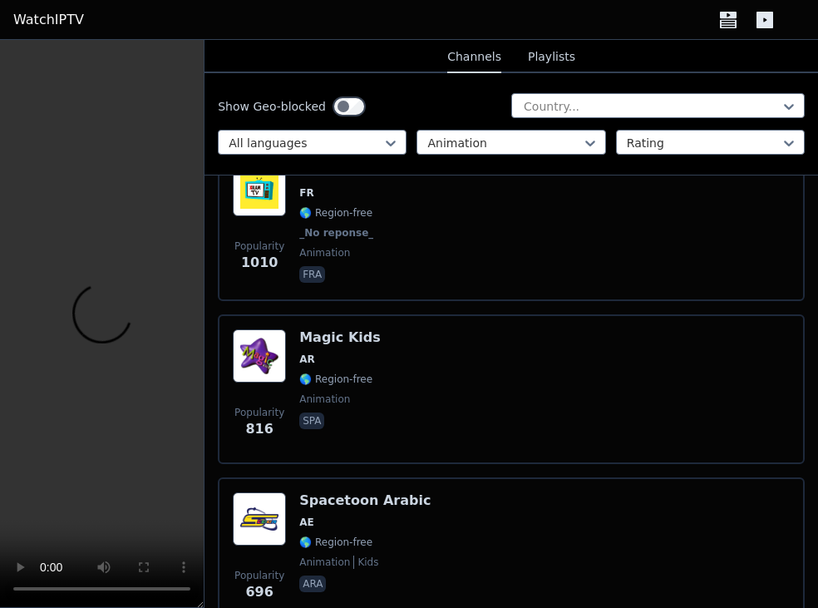
scroll to position [386, 0]
click at [413, 405] on div "Popularity 816 Magic Kids AR 🌎 Region-free animation spa" at bounding box center [511, 389] width 557 height 120
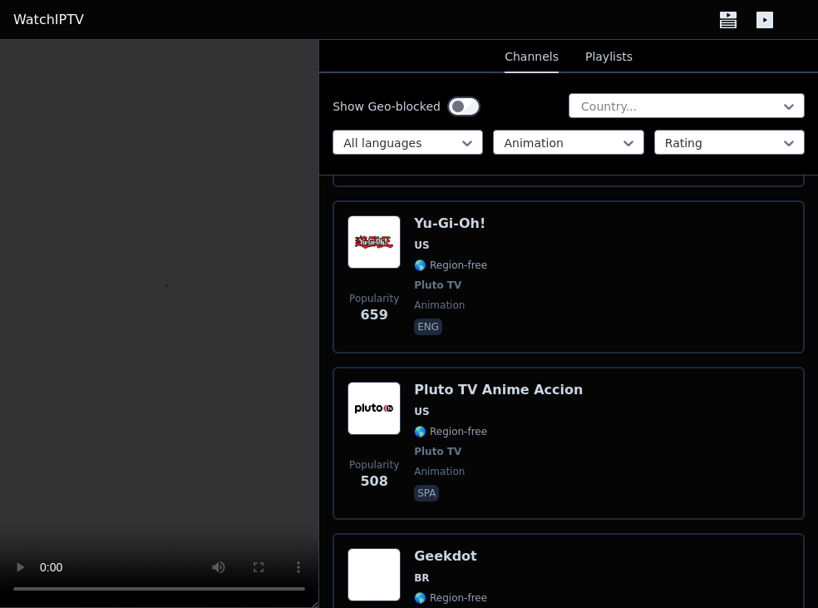
scroll to position [836, 0]
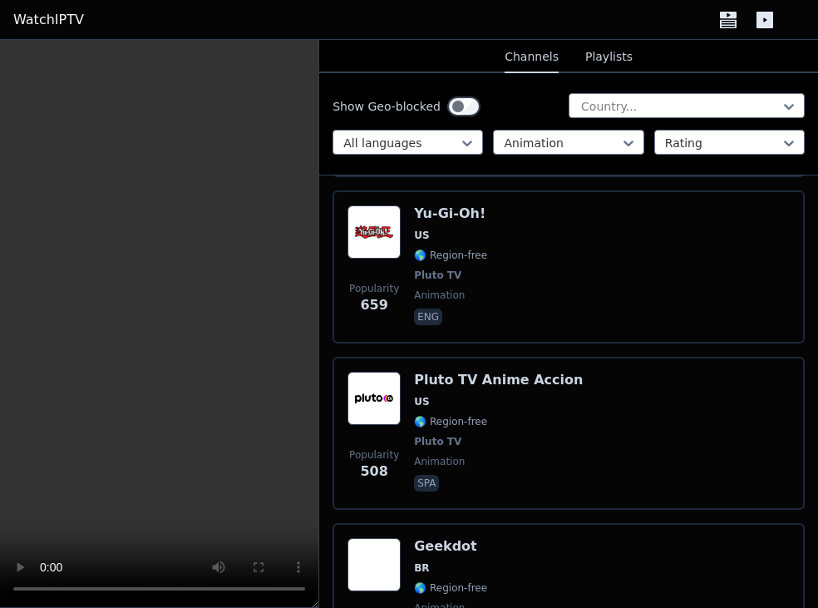
click at [641, 409] on div "Popularity 508 Pluto TV Anime Accion US 🌎 Region-free Pluto TV animation spa" at bounding box center [569, 433] width 443 height 123
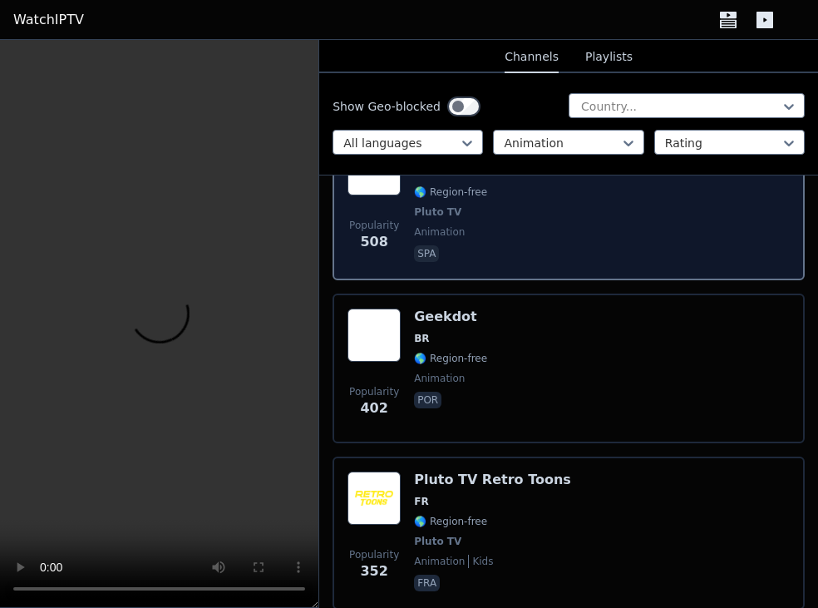
scroll to position [1066, 0]
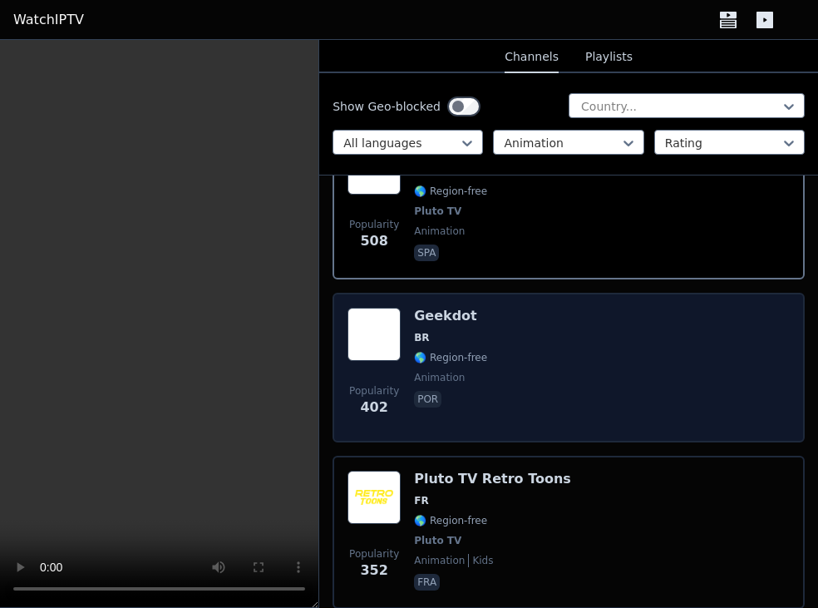
click at [625, 357] on div "Popularity 402 Geekdot BR 🌎 Region-free animation por" at bounding box center [569, 368] width 443 height 120
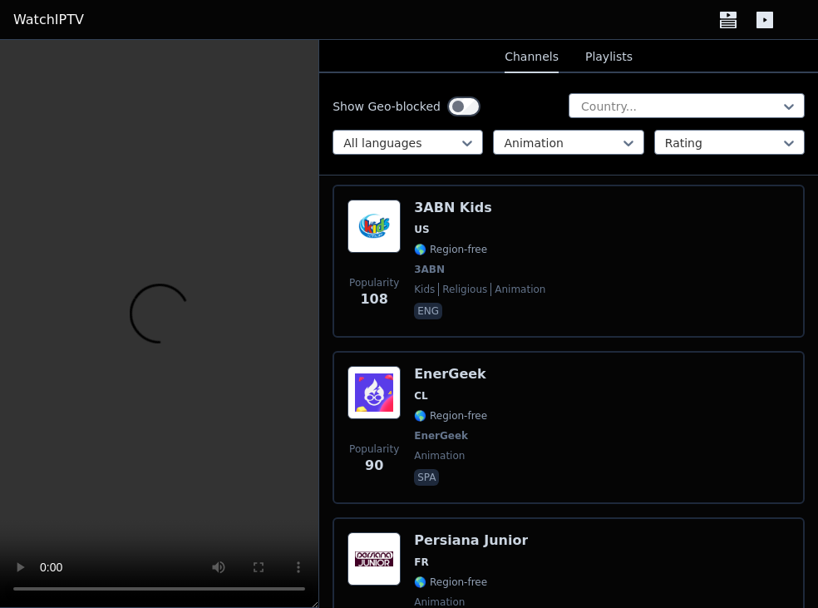
scroll to position [2661, 0]
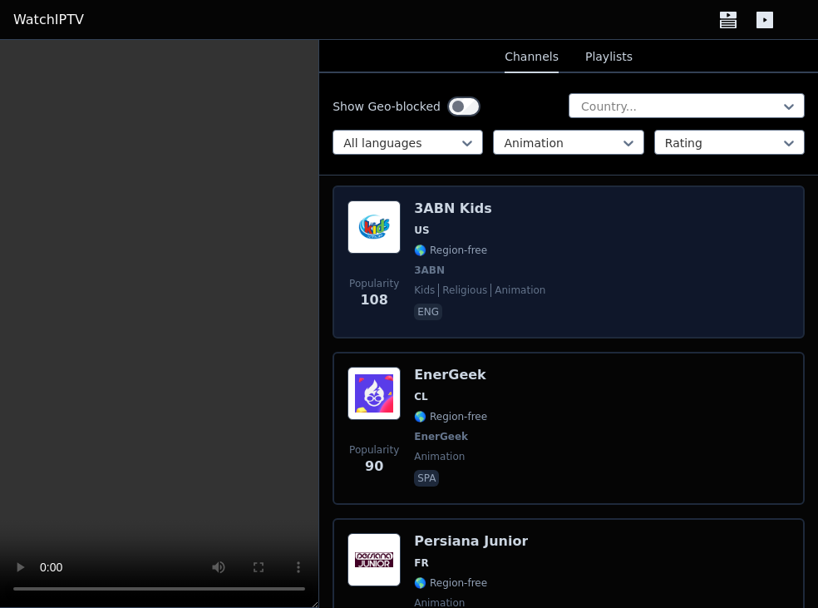
click at [593, 253] on div "Popularity 108 3ABN Kids US 🌎 Region-free 3ABN kids religious animation eng" at bounding box center [569, 261] width 443 height 123
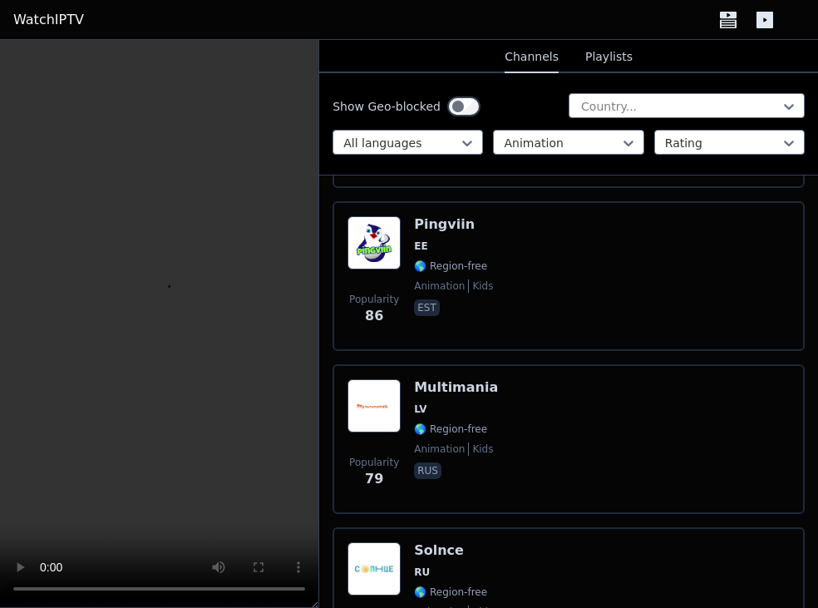
scroll to position [3142, 0]
click at [593, 252] on div "Popularity 86 Pingviin EE 🌎 Region-free animation kids est" at bounding box center [569, 275] width 443 height 120
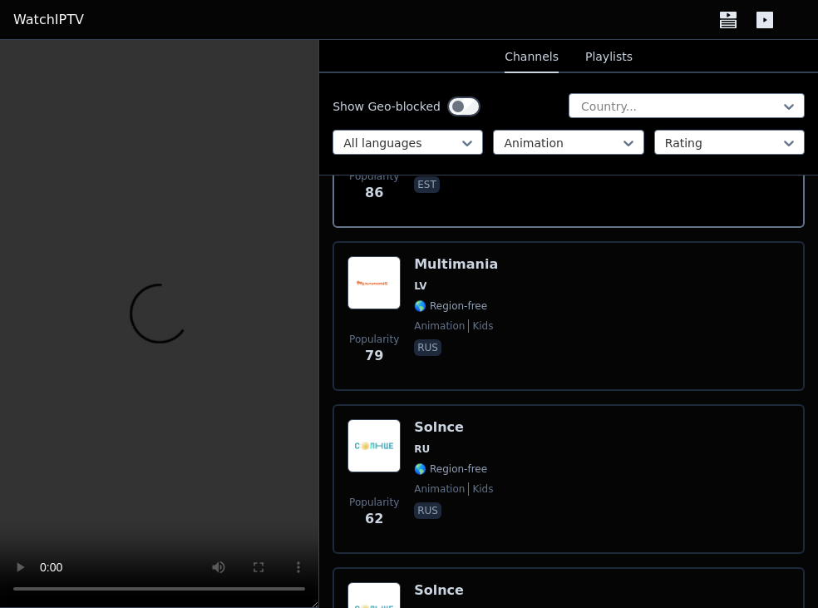
scroll to position [3300, 0]
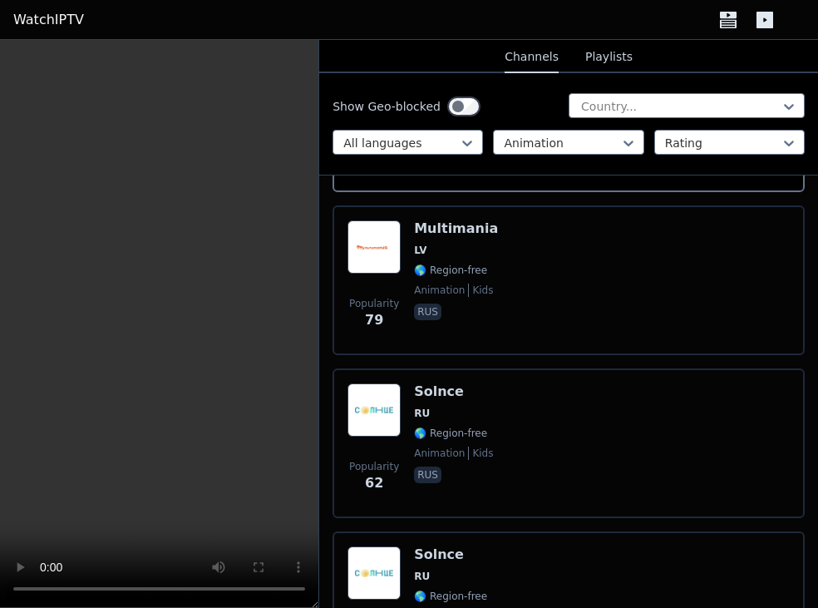
click at [593, 252] on div "Popularity 79 Multimania LV 🌎 Region-free animation kids rus" at bounding box center [569, 280] width 443 height 120
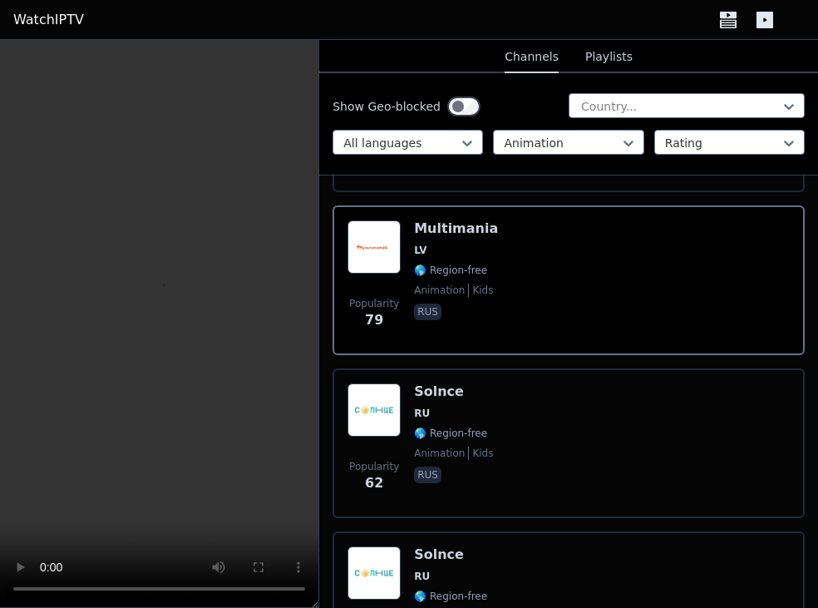
scroll to position [3427, 0]
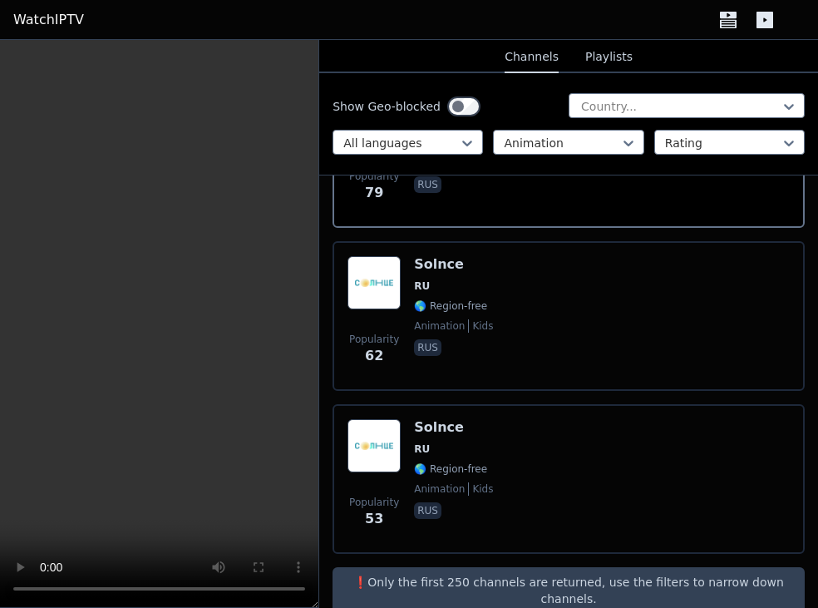
click at [423, 573] on p "❗️Only the first 250 channels are returned, use the filters to narrow down chan…" at bounding box center [568, 590] width 459 height 33
click at [629, 141] on icon at bounding box center [629, 143] width 17 height 17
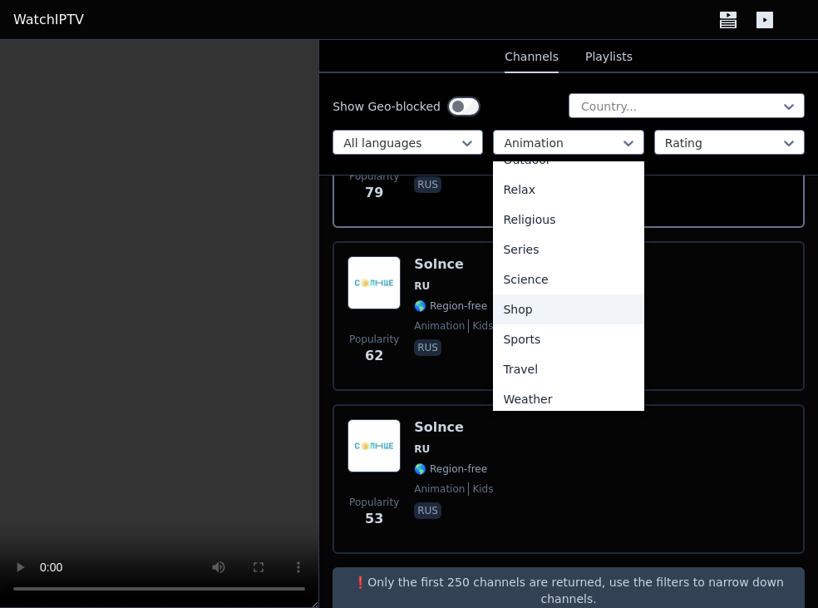
scroll to position [566, 0]
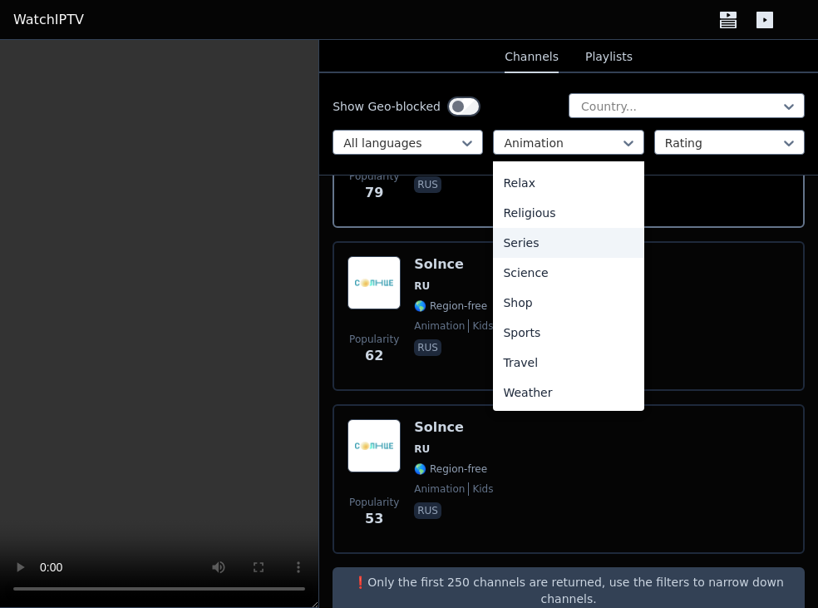
click at [554, 235] on div "Series" at bounding box center [568, 243] width 151 height 30
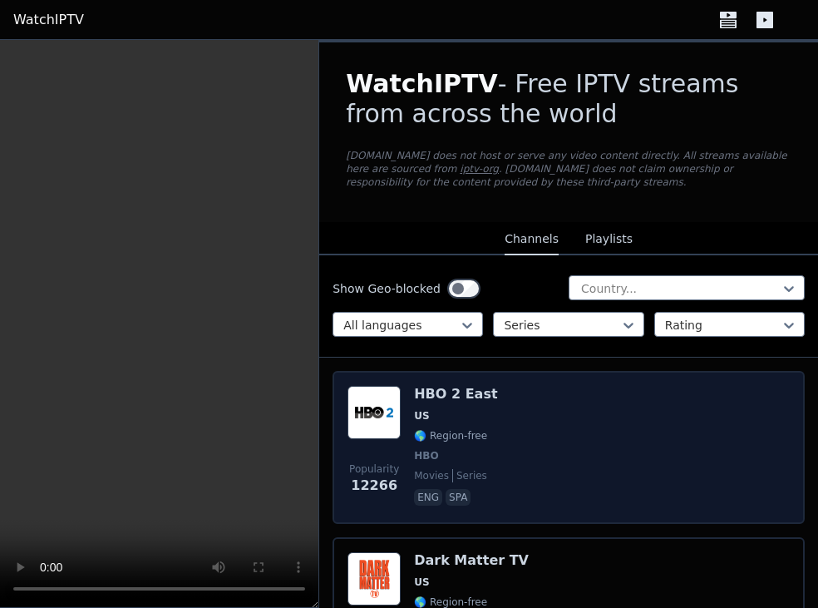
click at [544, 467] on div "Popularity 12266 HBO 2 East US 🌎 Region-free HBO movies series eng spa" at bounding box center [569, 447] width 443 height 123
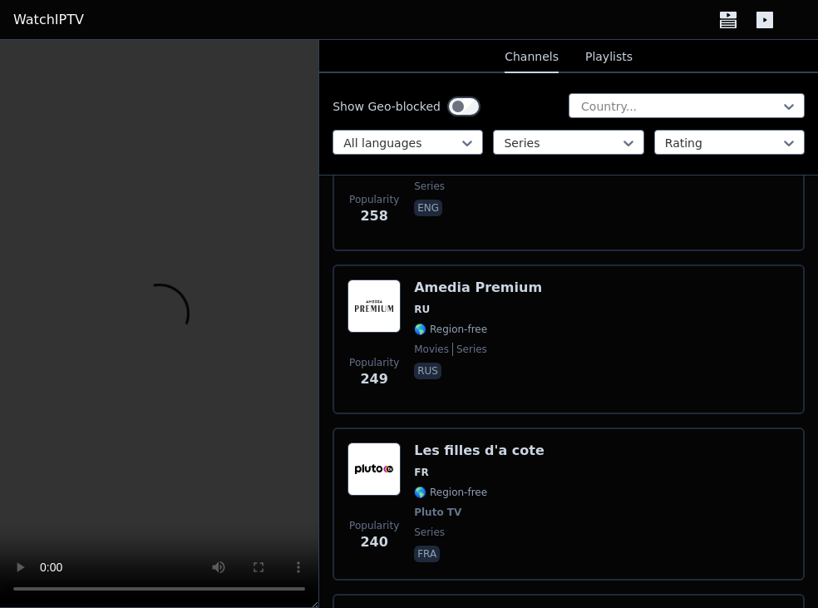
scroll to position [1418, 0]
